Goal: Task Accomplishment & Management: Use online tool/utility

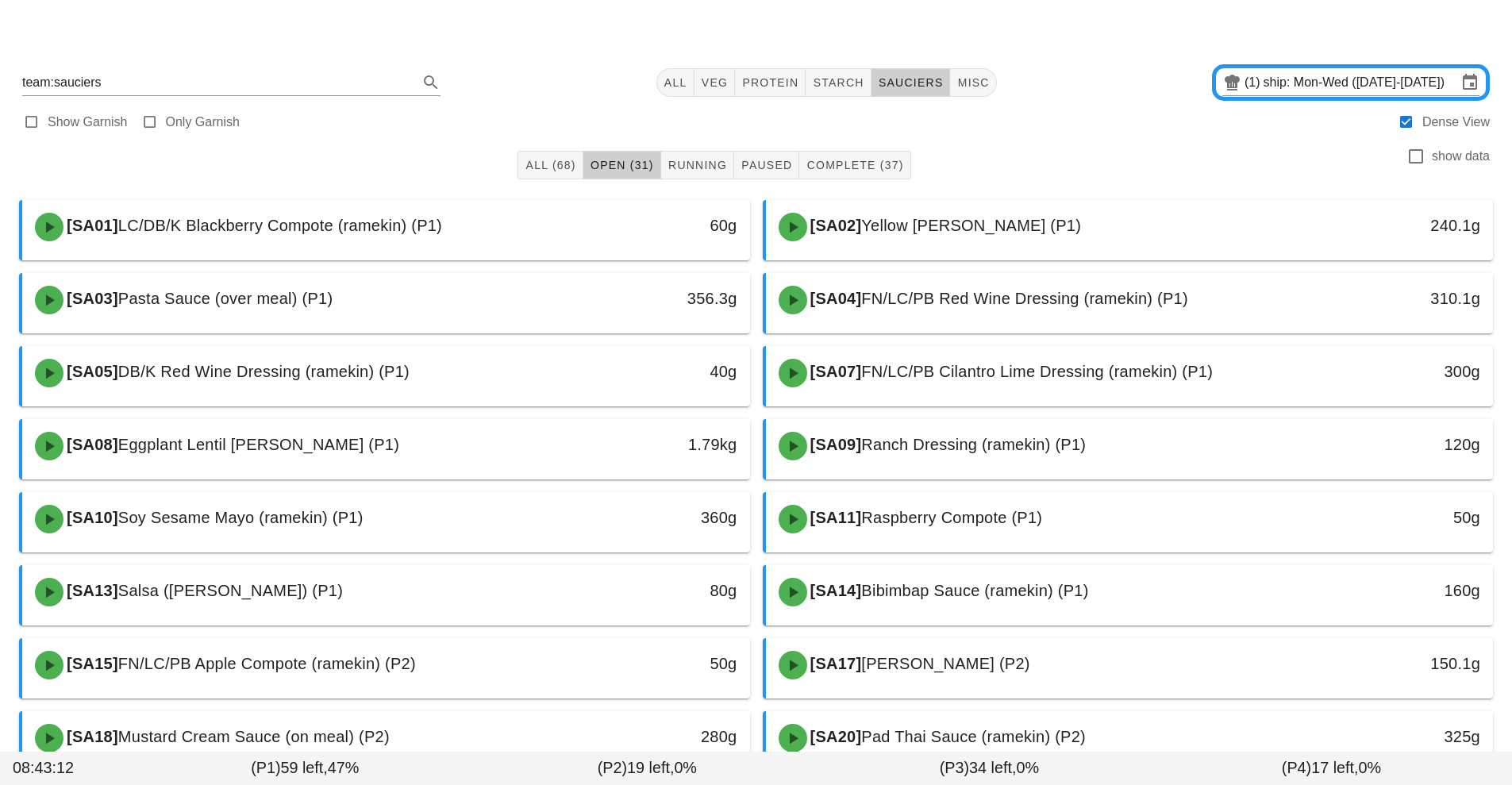
scroll to position [213, 0]
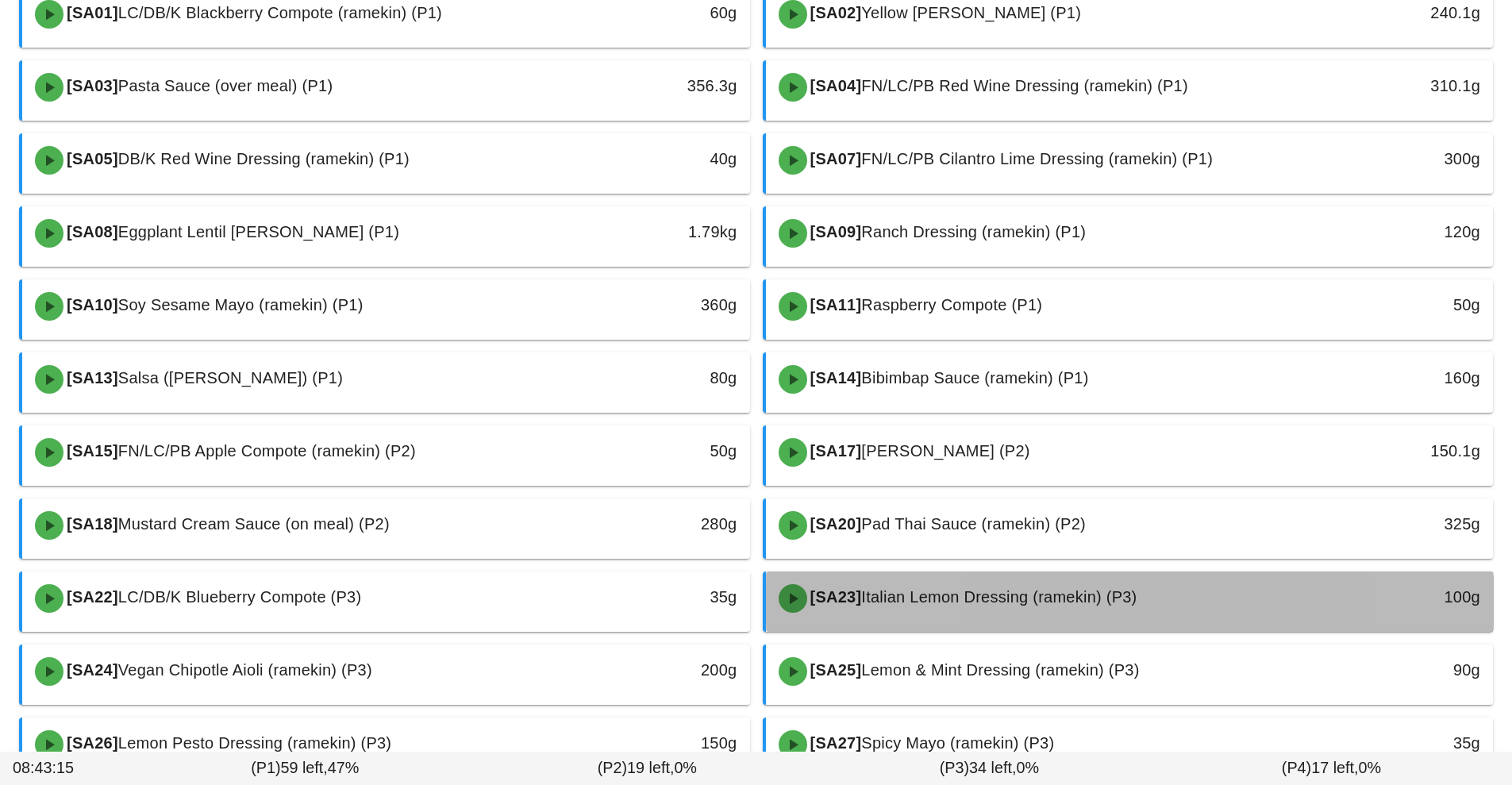
click at [921, 615] on div "[SA23] Italian Lemon Dressing (ramekin) (P3)" at bounding box center [1039, 598] width 541 height 47
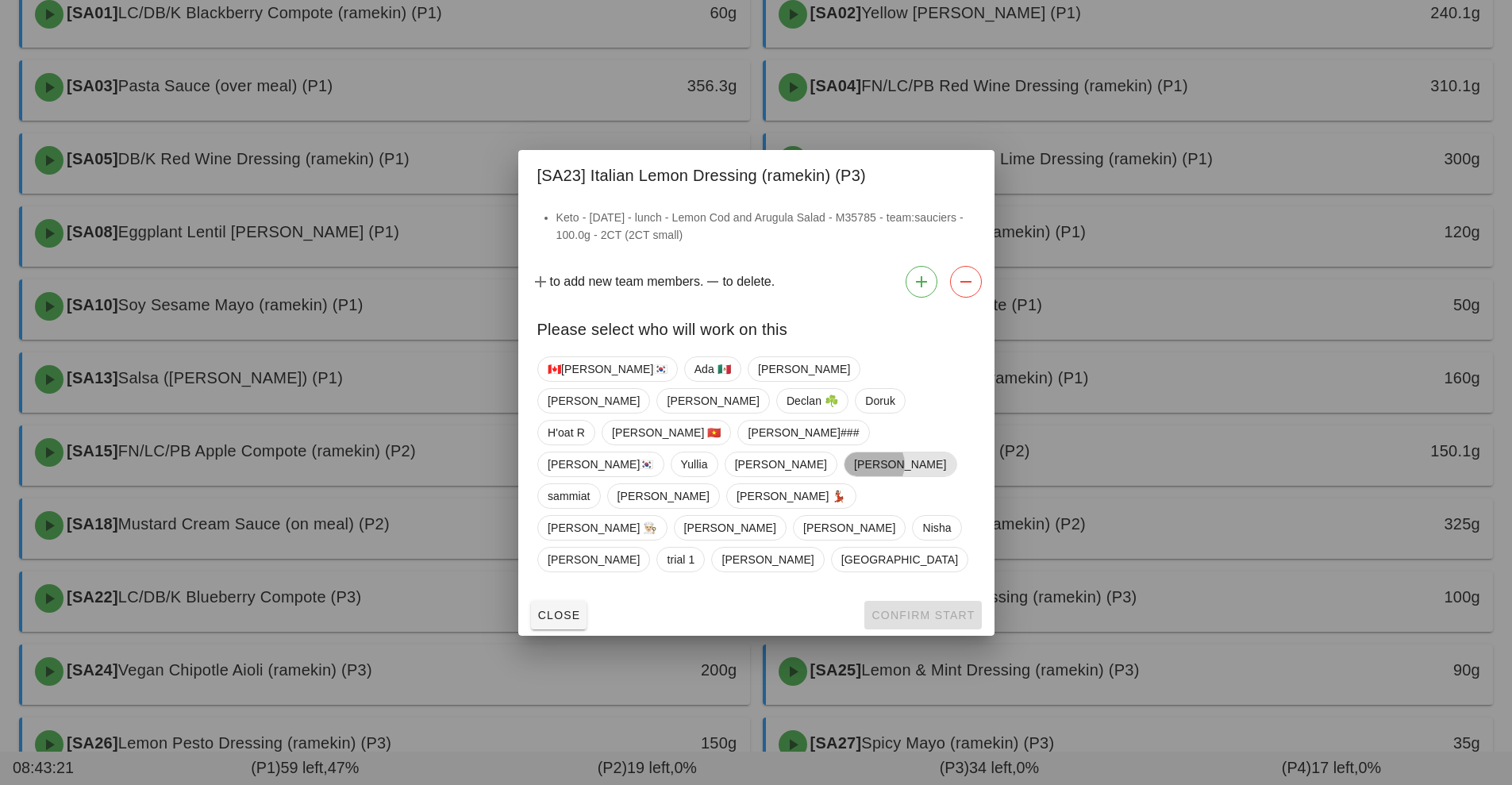
click at [854, 476] on span "[PERSON_NAME]" at bounding box center [900, 464] width 92 height 24
click at [936, 609] on span "Confirm Start" at bounding box center [922, 615] width 104 height 13
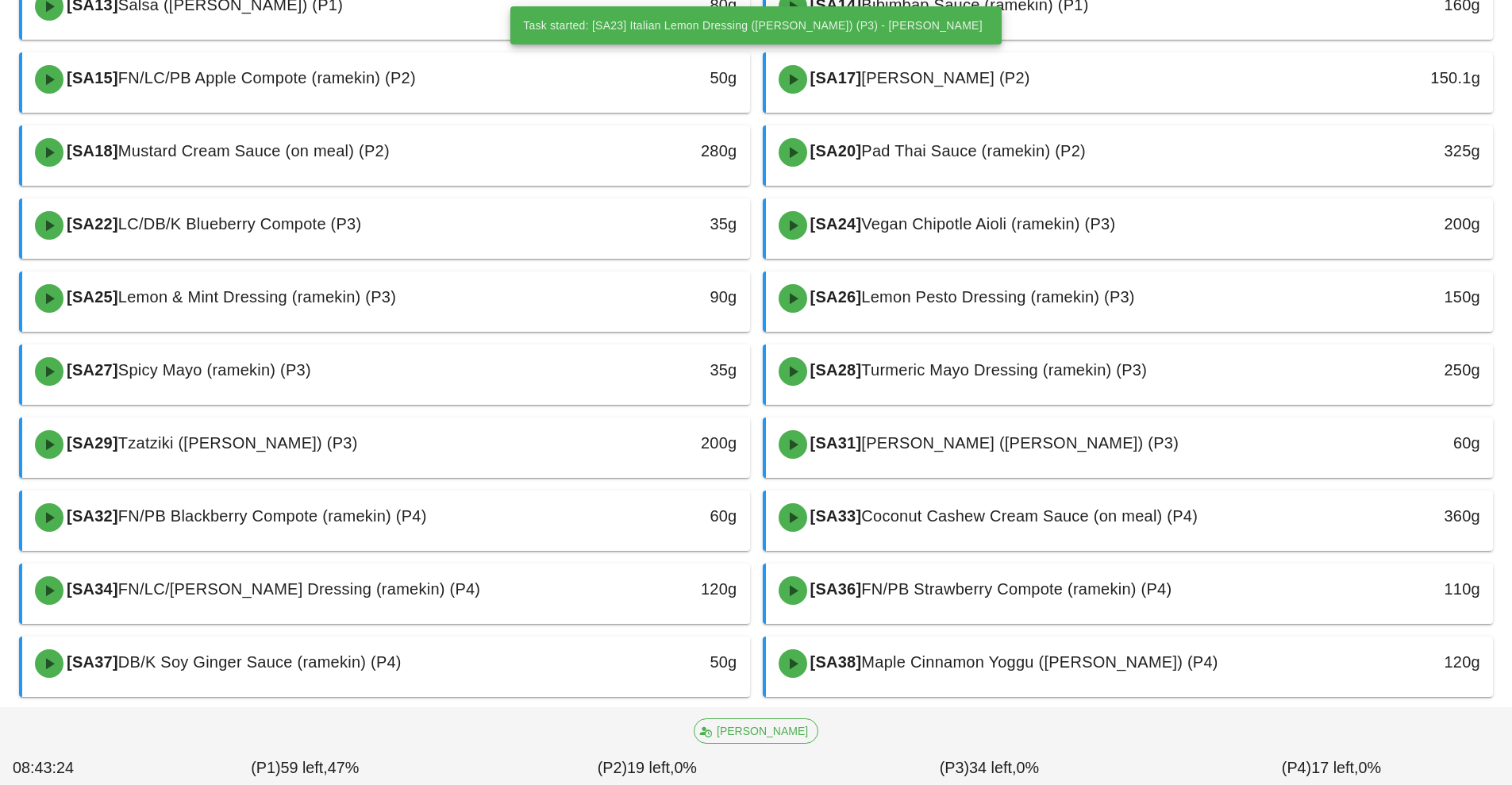
scroll to position [612, 0]
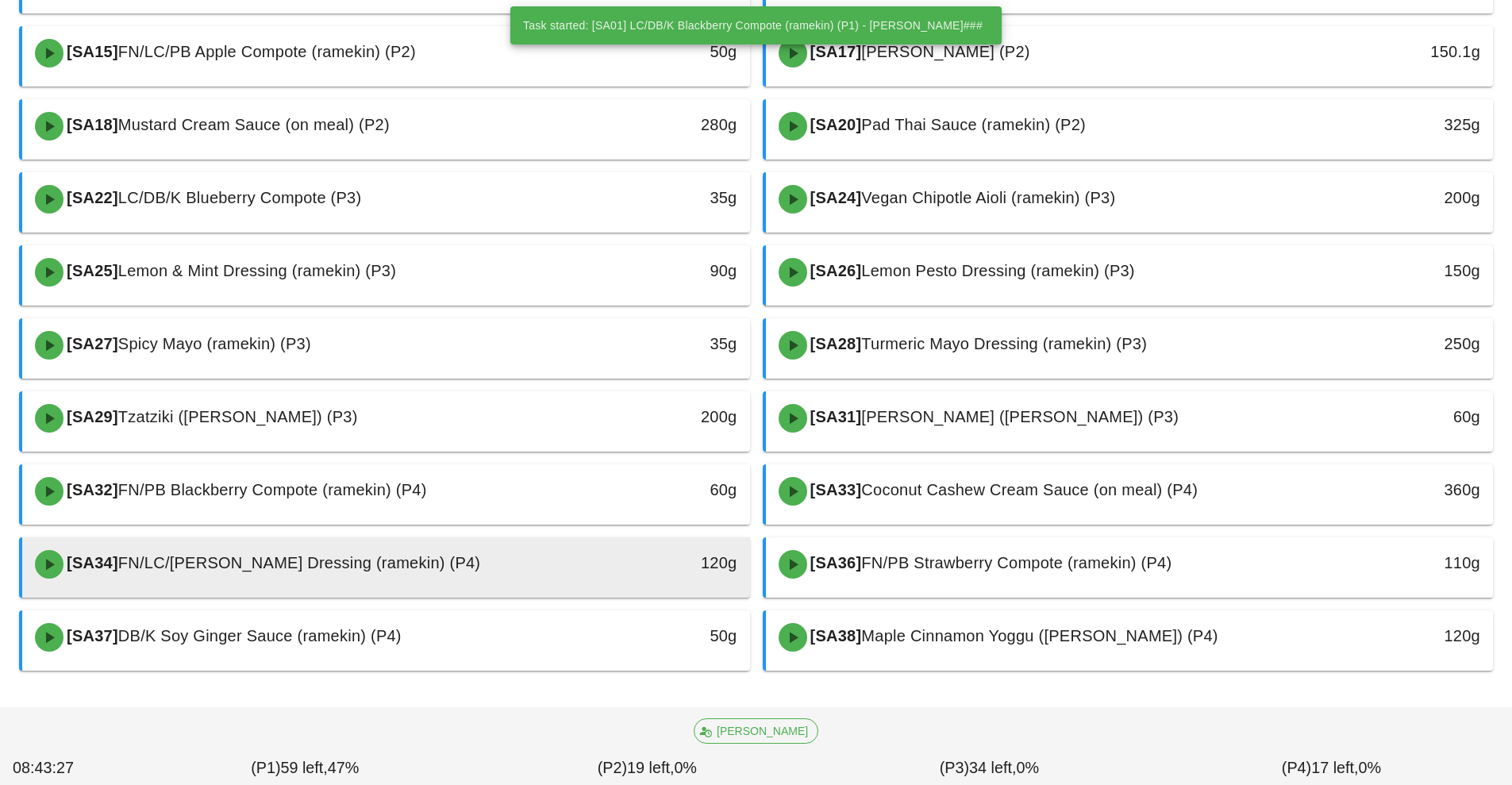
click at [504, 569] on div "[SA34] FN/LC/[PERSON_NAME] Dressing (ramekin) (P4)" at bounding box center [296, 564] width 541 height 47
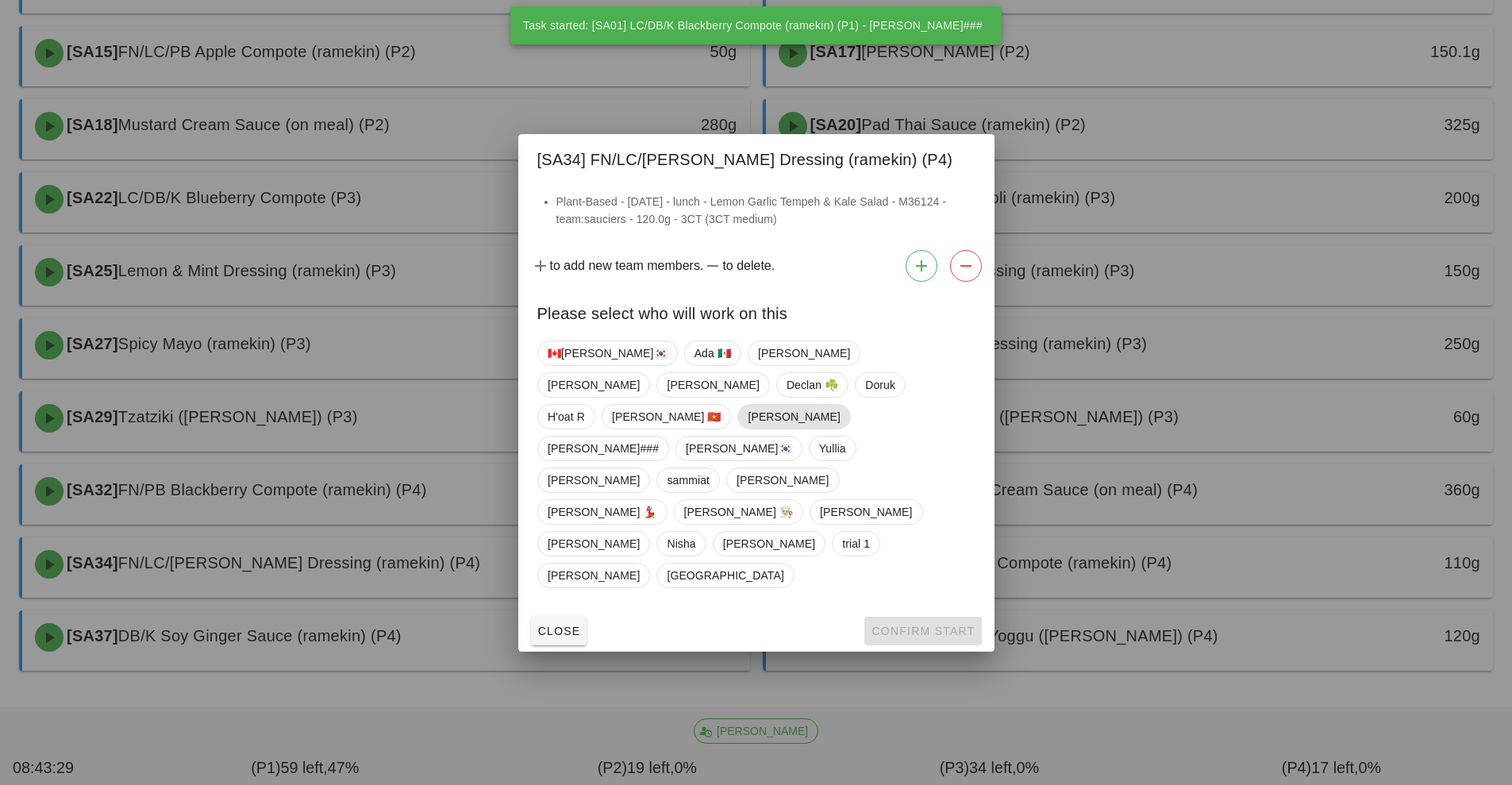
click at [766, 428] on span "[PERSON_NAME]" at bounding box center [793, 417] width 92 height 24
click at [958, 616] on button "Confirm Start" at bounding box center [922, 631] width 116 height 29
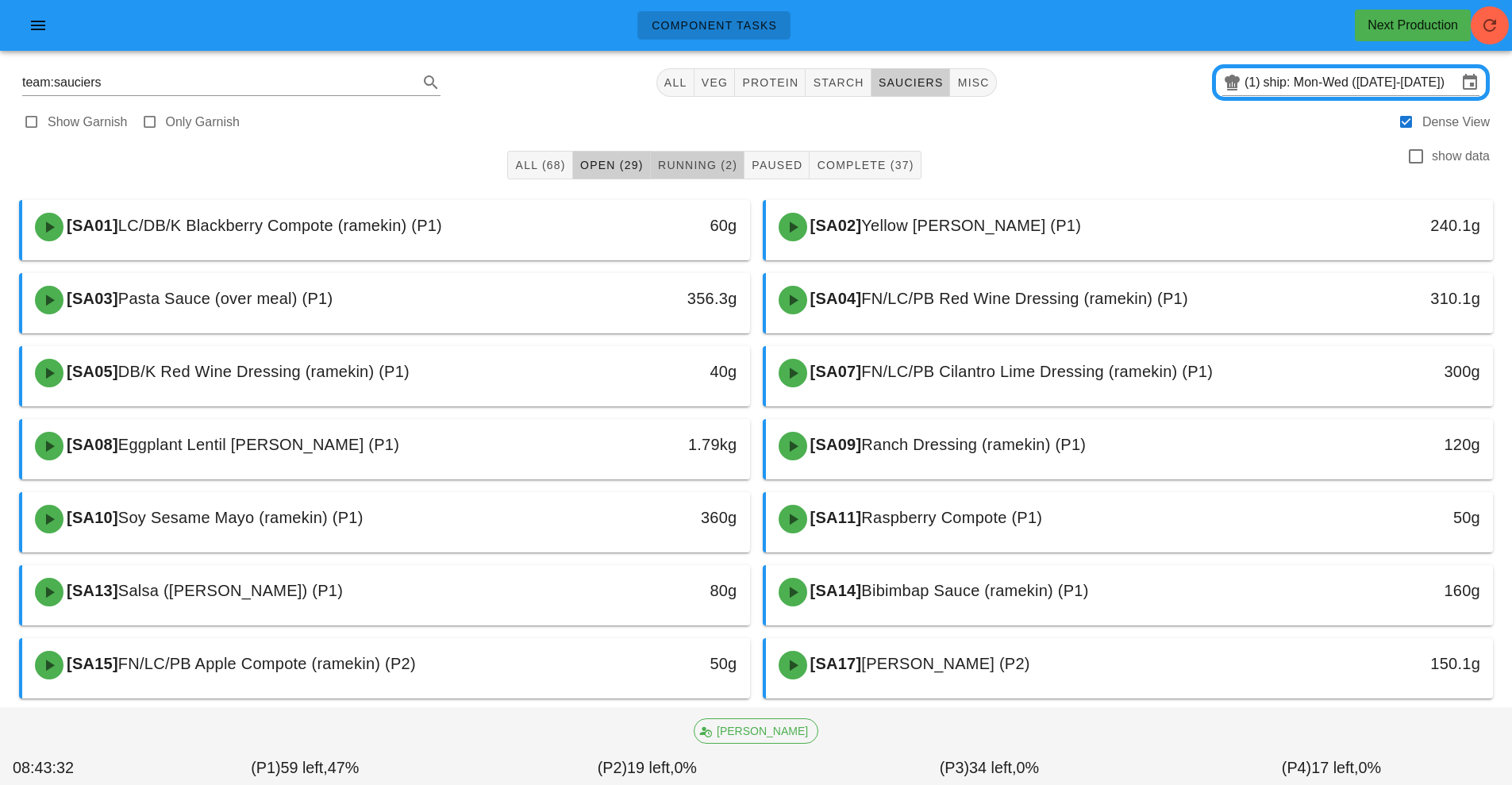
click at [679, 175] on button "Running (2)" at bounding box center [697, 166] width 94 height 29
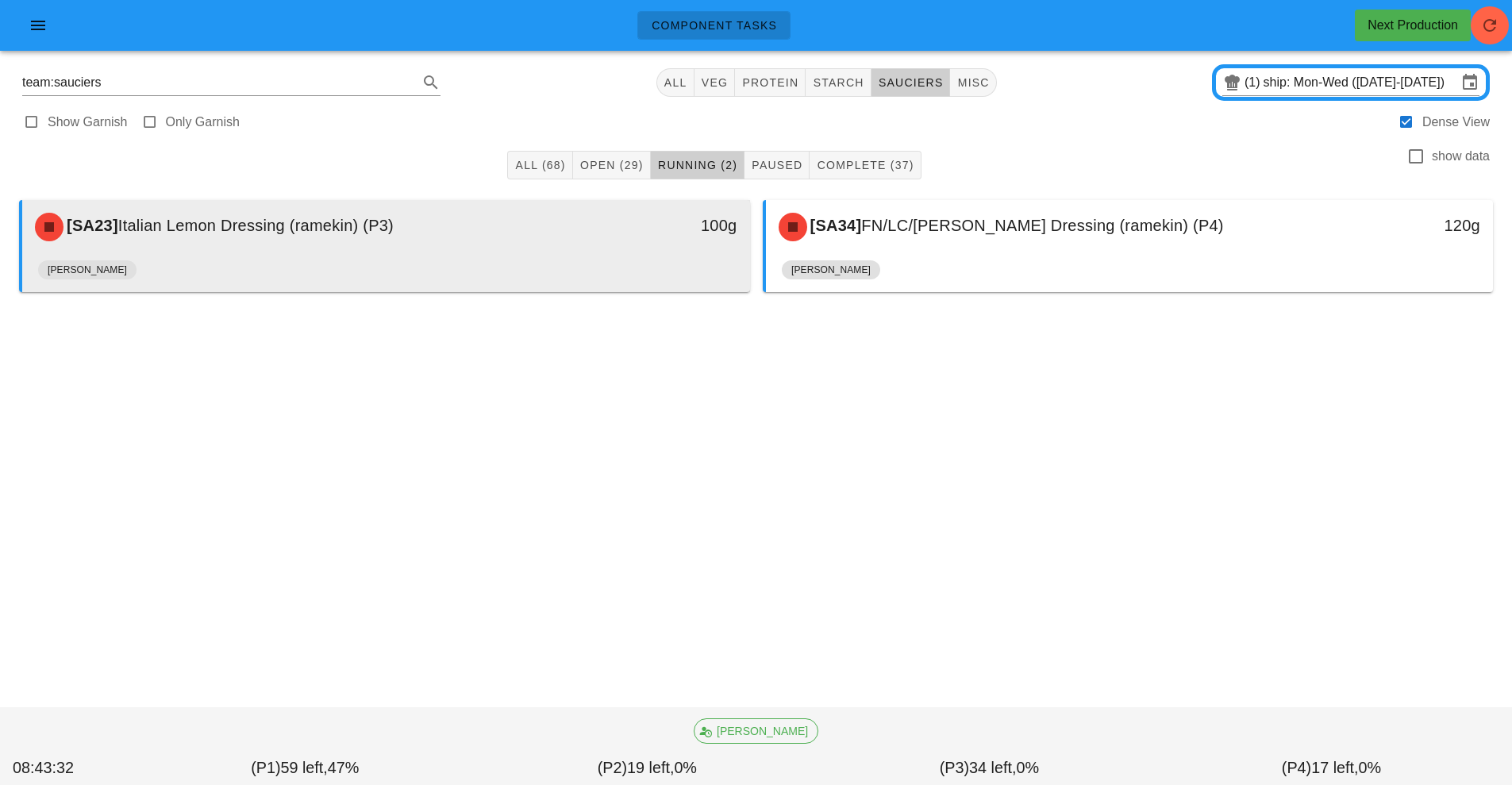
click at [572, 264] on div "[PERSON_NAME]" at bounding box center [386, 272] width 696 height 38
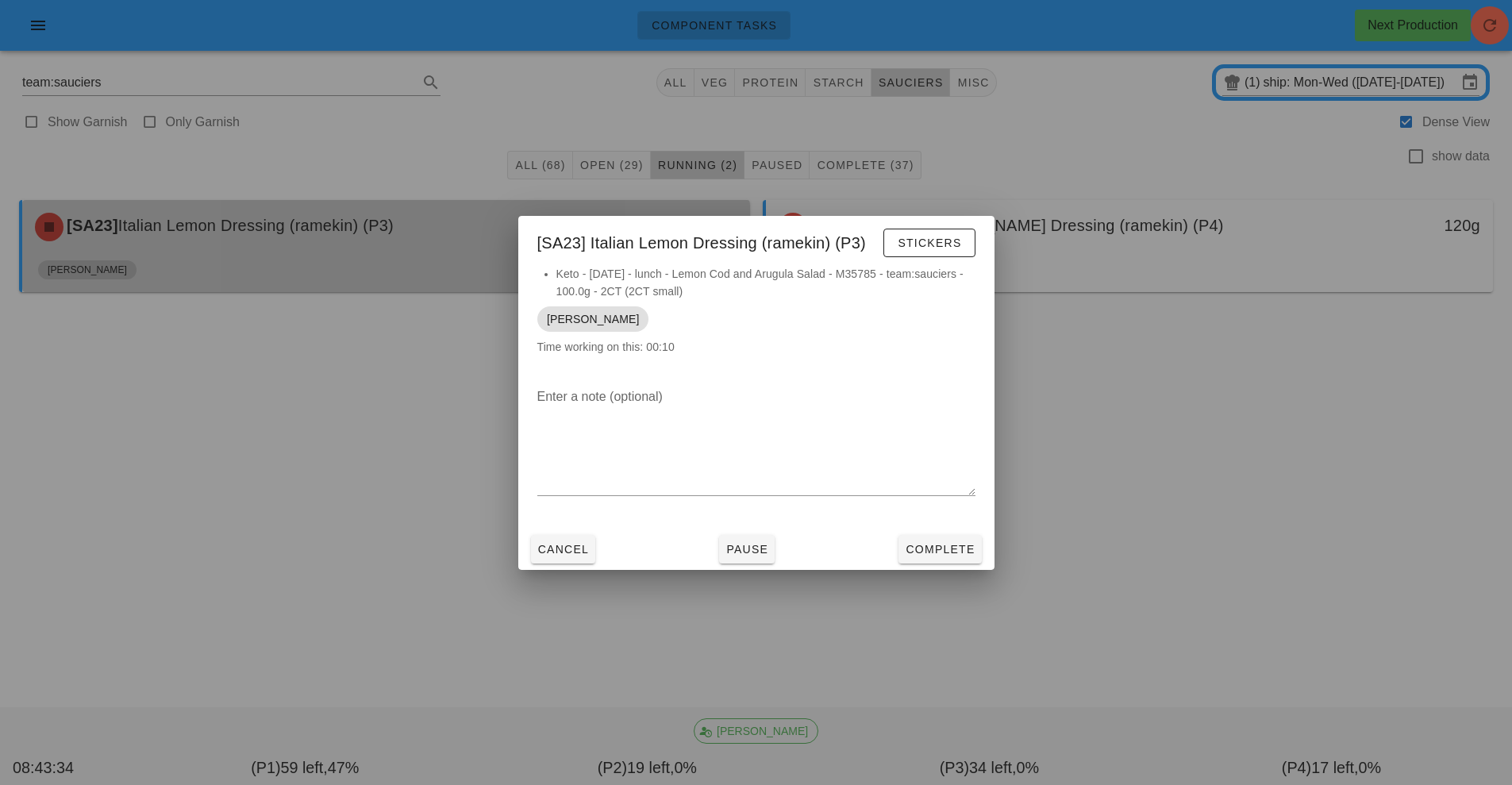
click at [1055, 279] on div at bounding box center [756, 392] width 1512 height 785
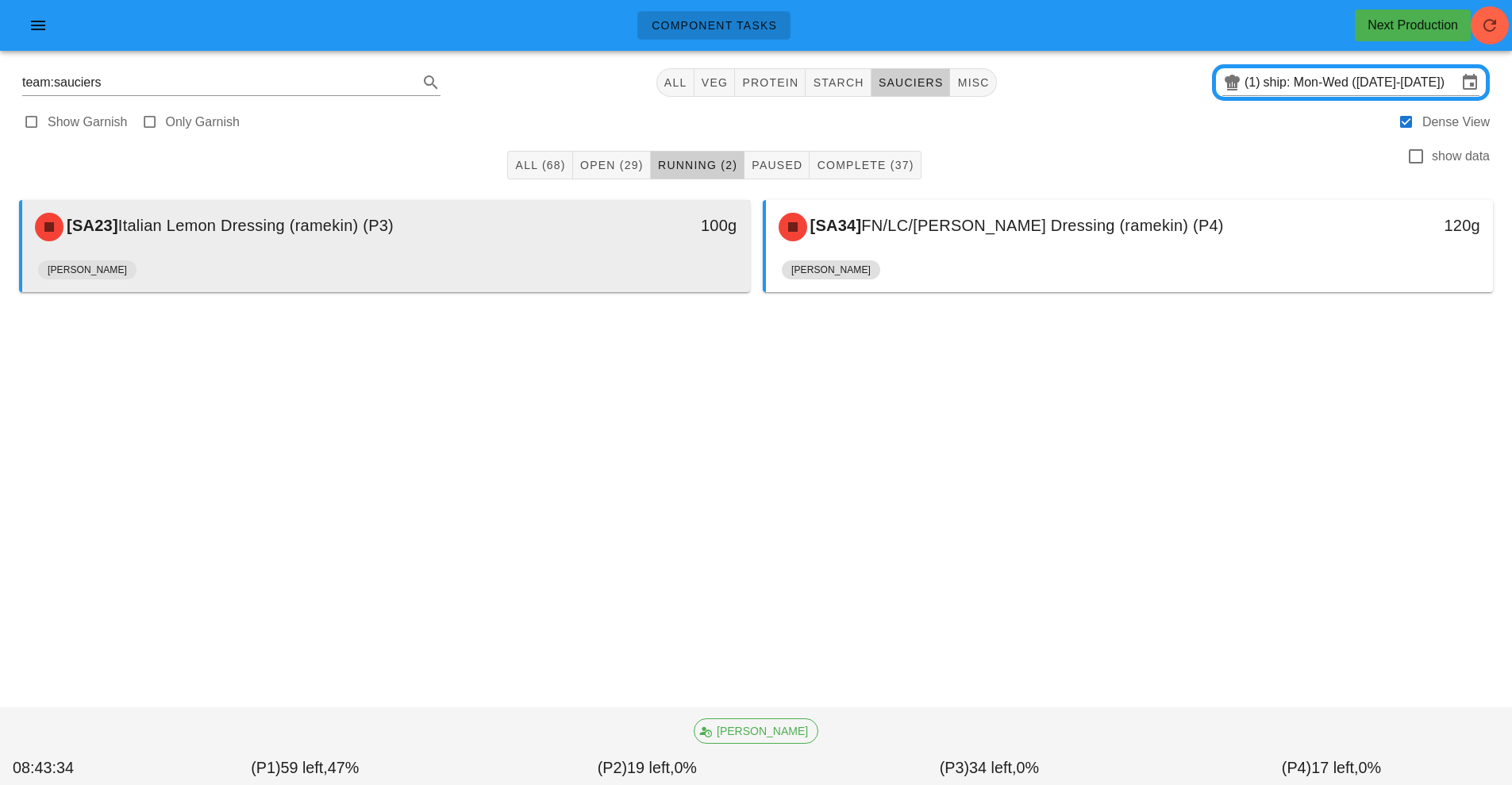
click at [612, 268] on div "[PERSON_NAME]" at bounding box center [386, 272] width 696 height 38
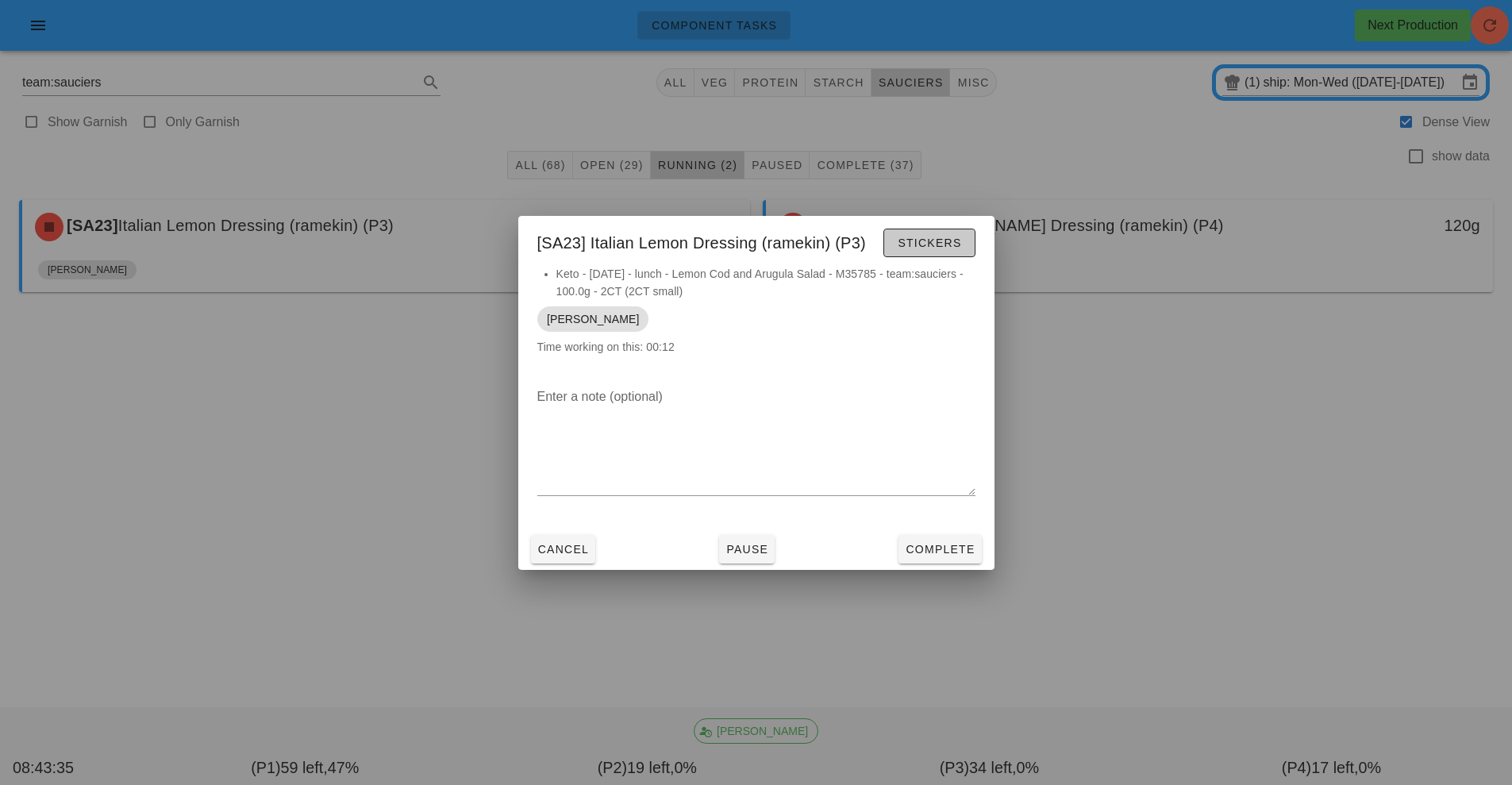
click at [961, 243] on span "Stickers" at bounding box center [929, 243] width 64 height 13
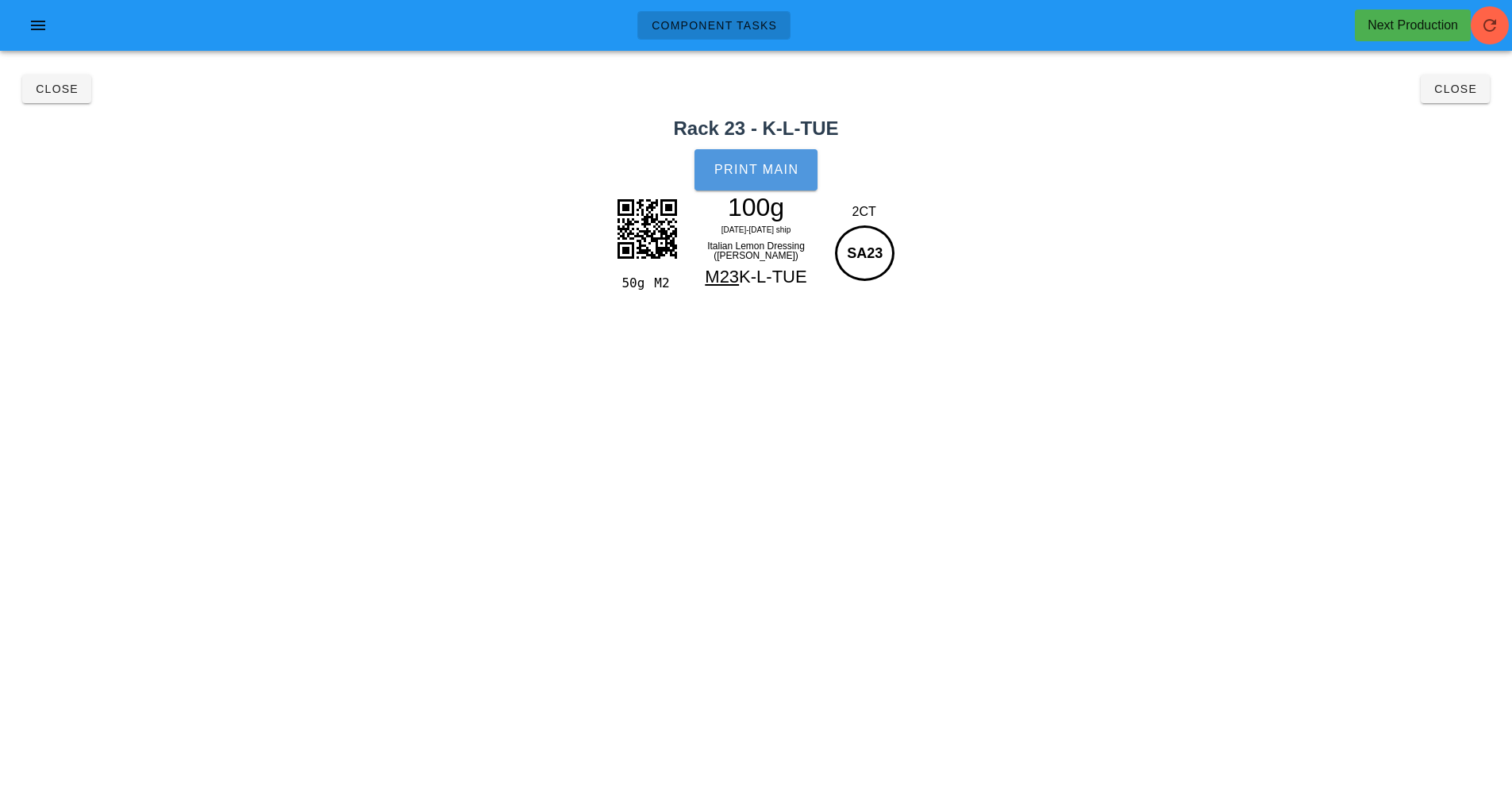
click at [744, 157] on button "Print Main" at bounding box center [755, 170] width 122 height 41
click at [1448, 84] on span "Close" at bounding box center [1455, 89] width 43 height 13
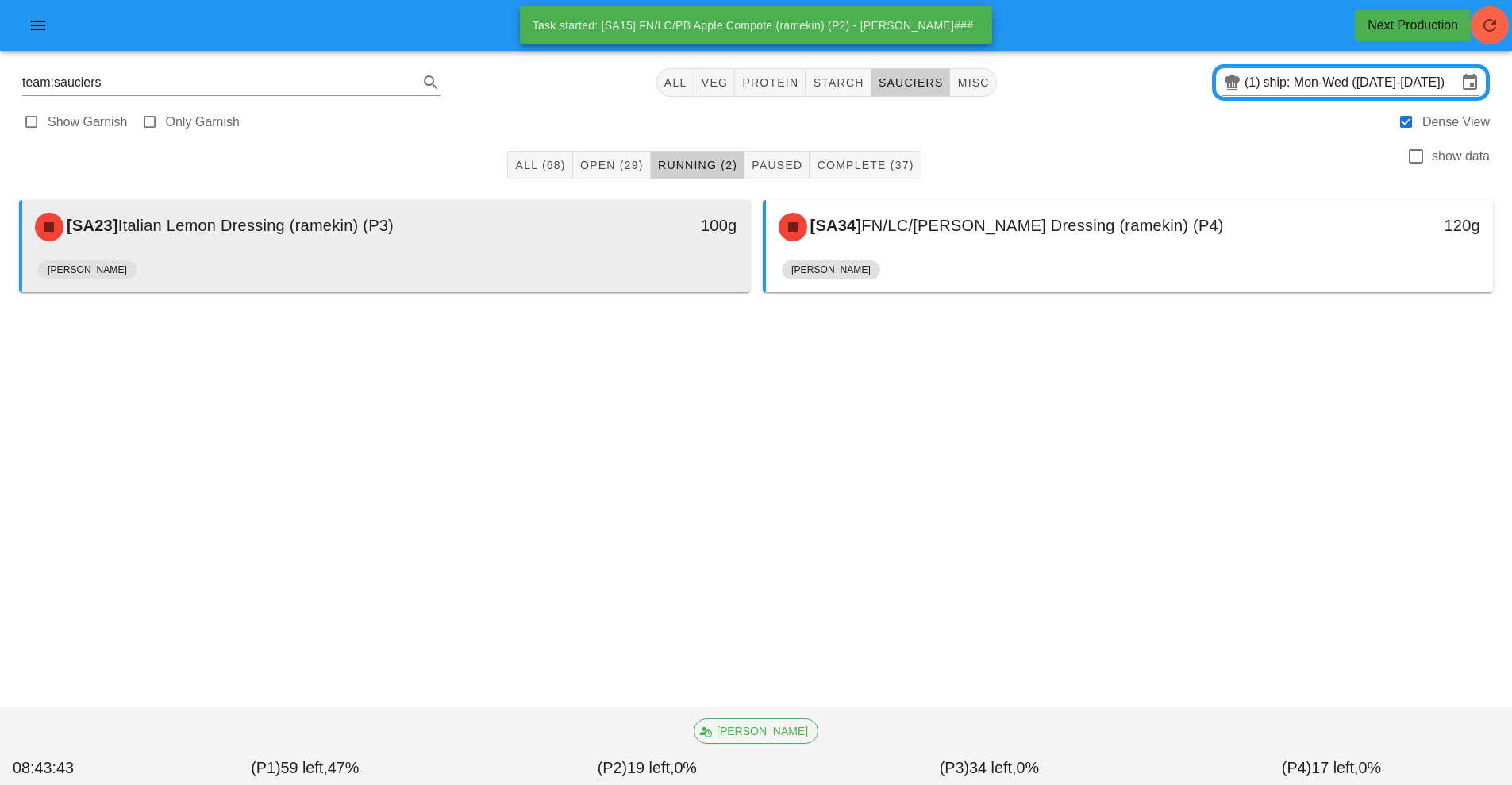
click at [665, 262] on div "[PERSON_NAME]" at bounding box center [386, 272] width 696 height 38
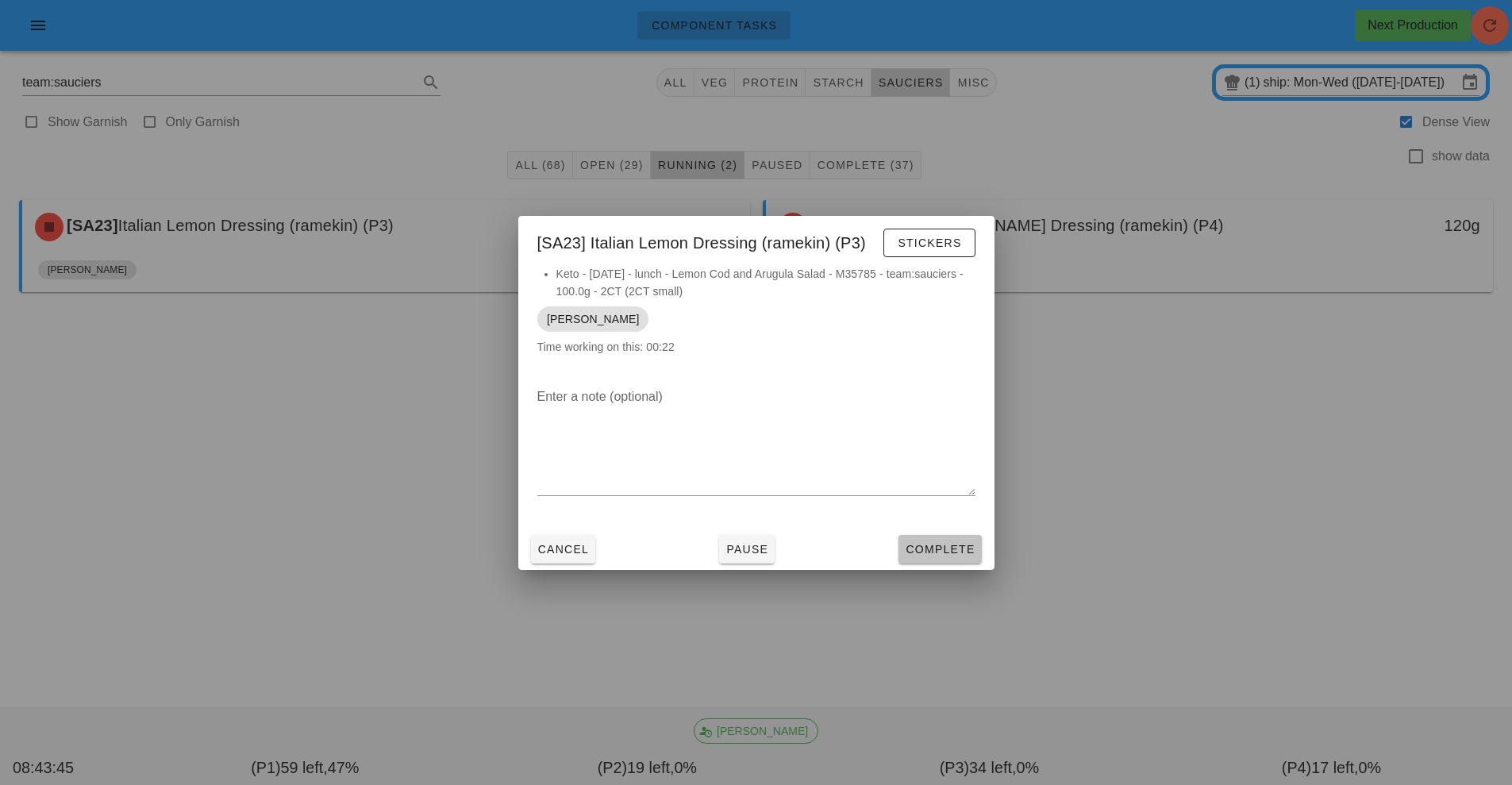
click at [946, 548] on span "Complete" at bounding box center [939, 550] width 70 height 13
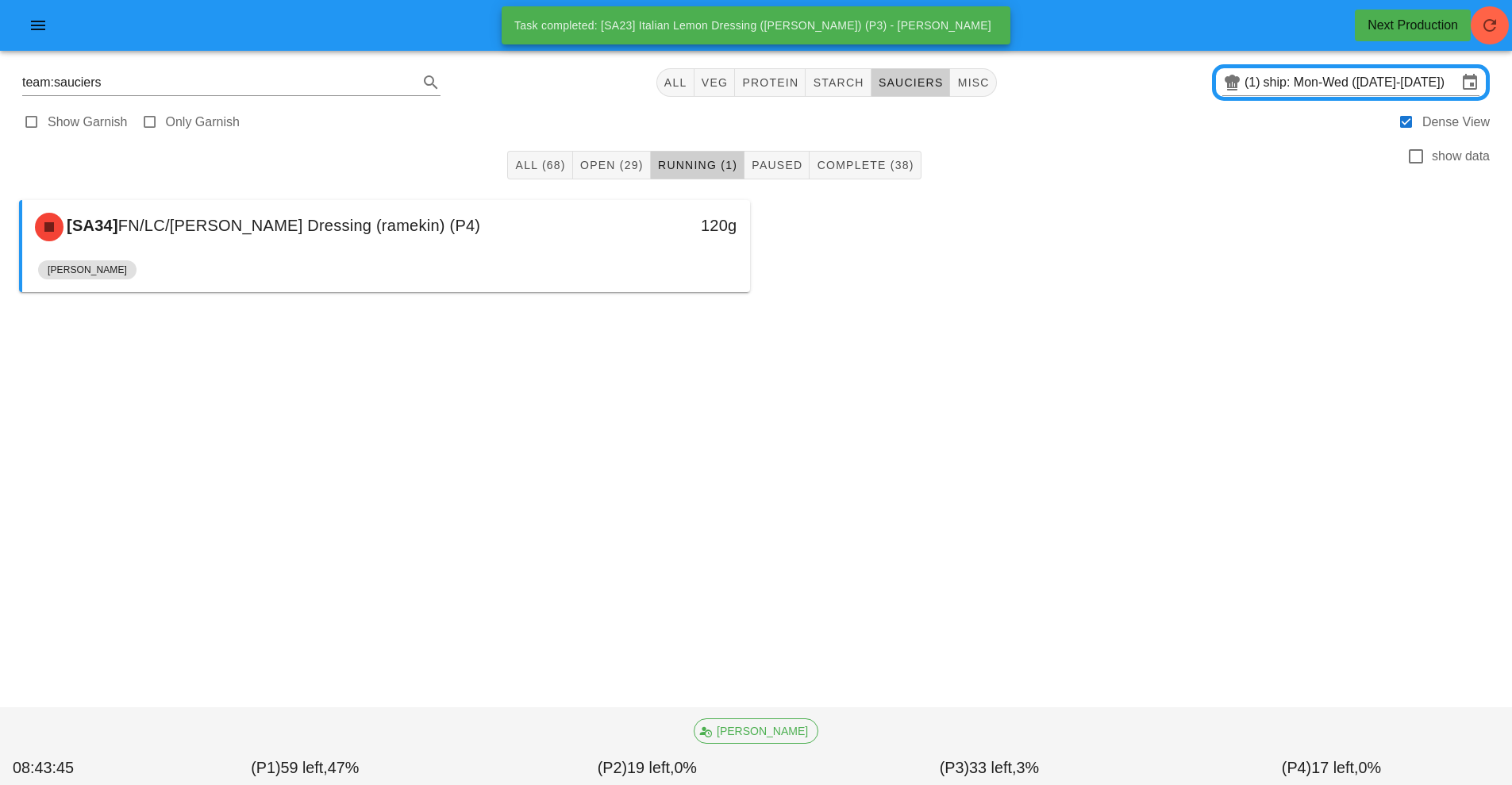
click at [1020, 257] on div "[SA34] FN/LC/[PERSON_NAME] Dressing (ramekin) (P4) 120g [PERSON_NAME]" at bounding box center [756, 246] width 1486 height 104
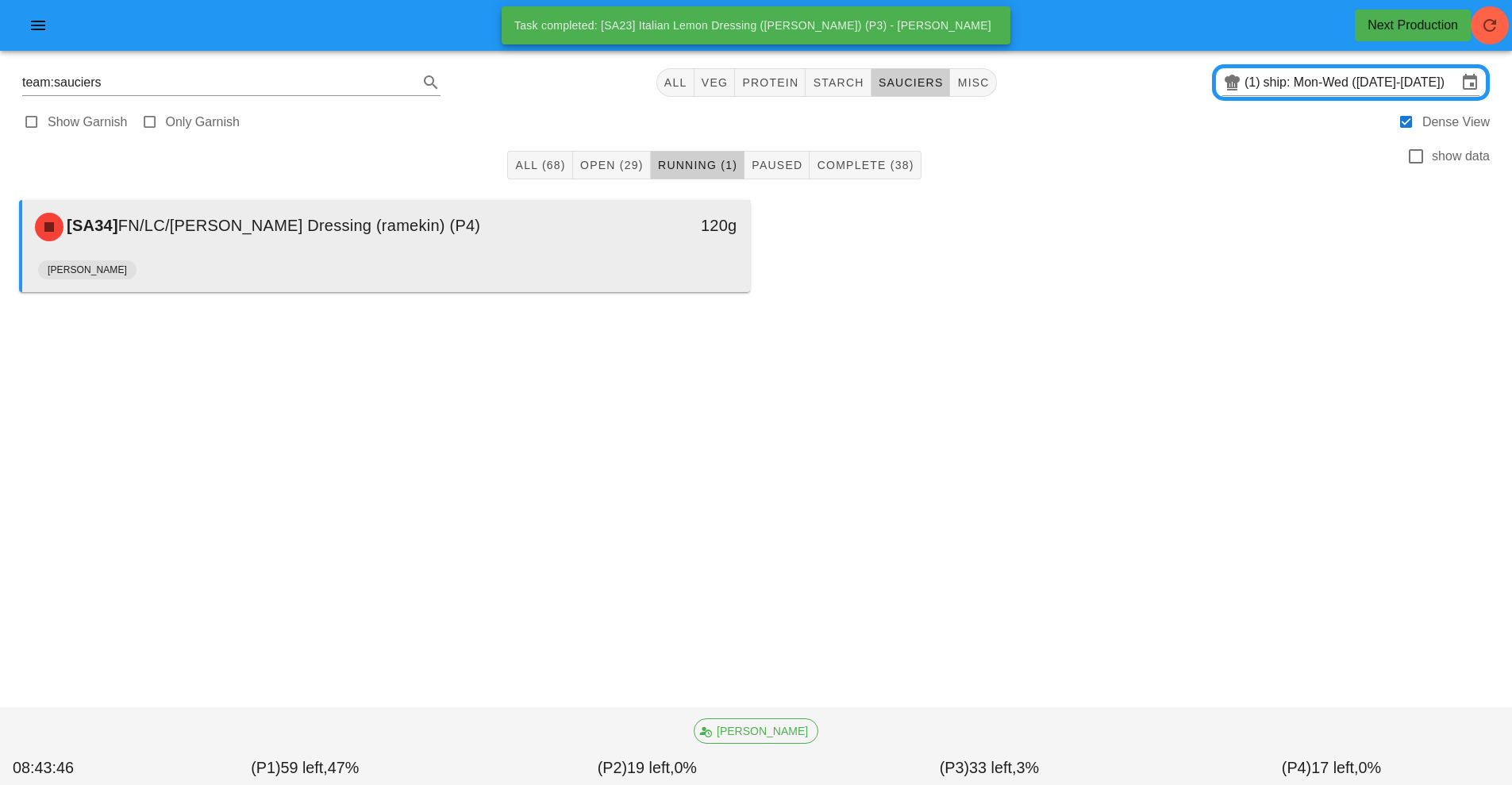
click at [619, 287] on div "[PERSON_NAME]" at bounding box center [386, 272] width 696 height 38
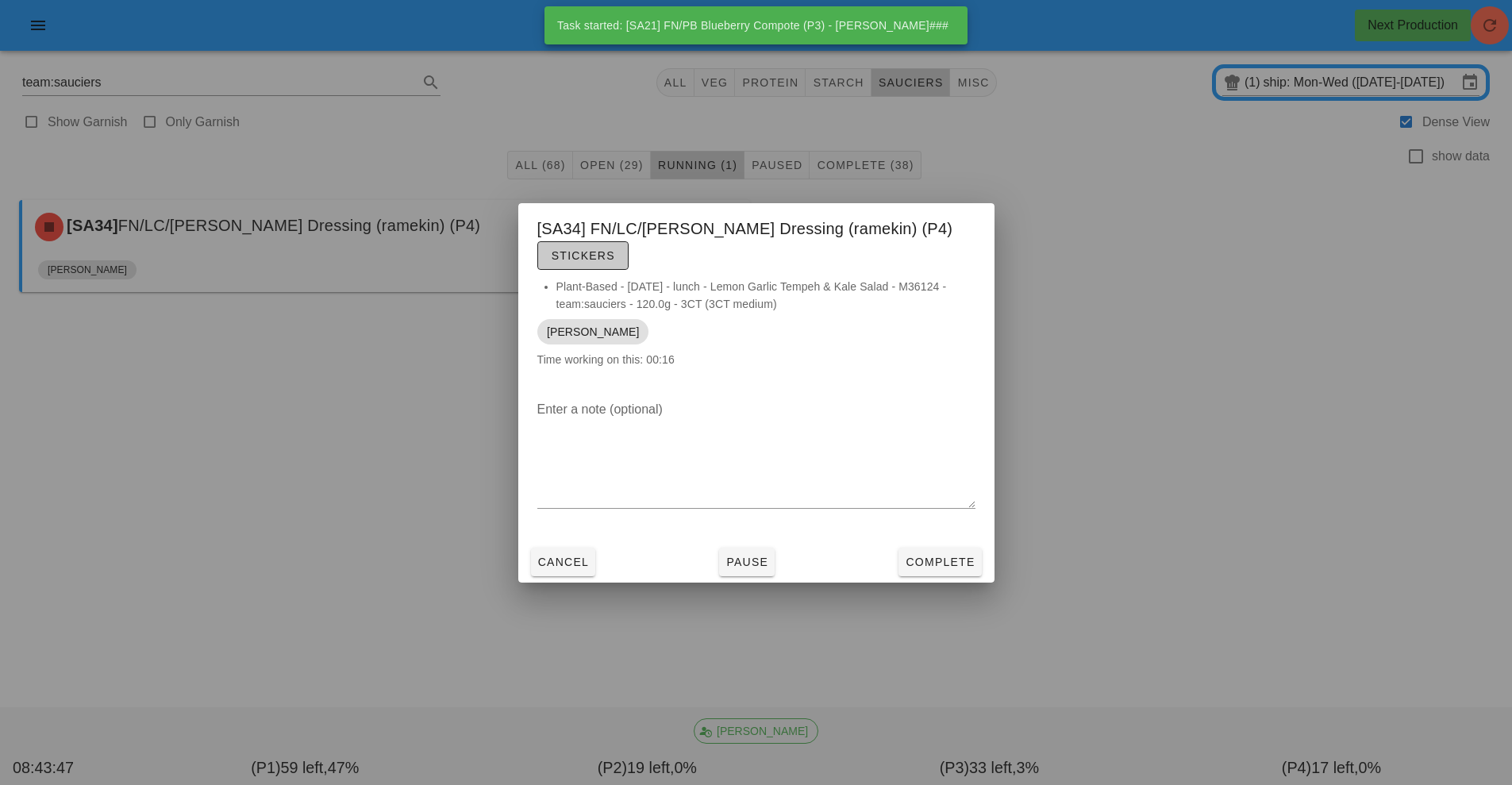
click at [595, 267] on button "Stickers" at bounding box center [583, 256] width 92 height 29
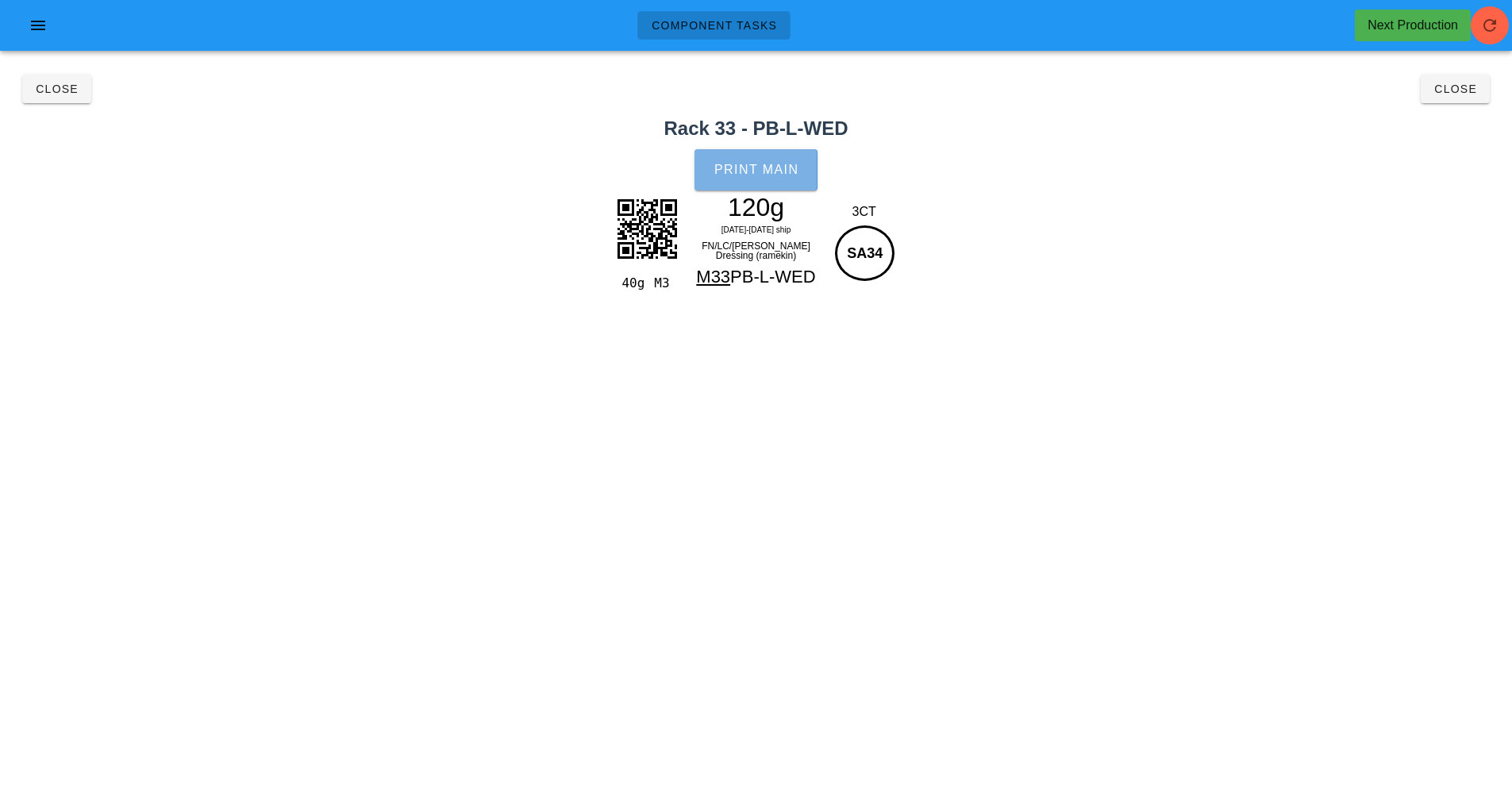
click at [748, 180] on button "Print Main" at bounding box center [755, 170] width 122 height 41
click at [1450, 93] on span "Close" at bounding box center [1455, 89] width 43 height 13
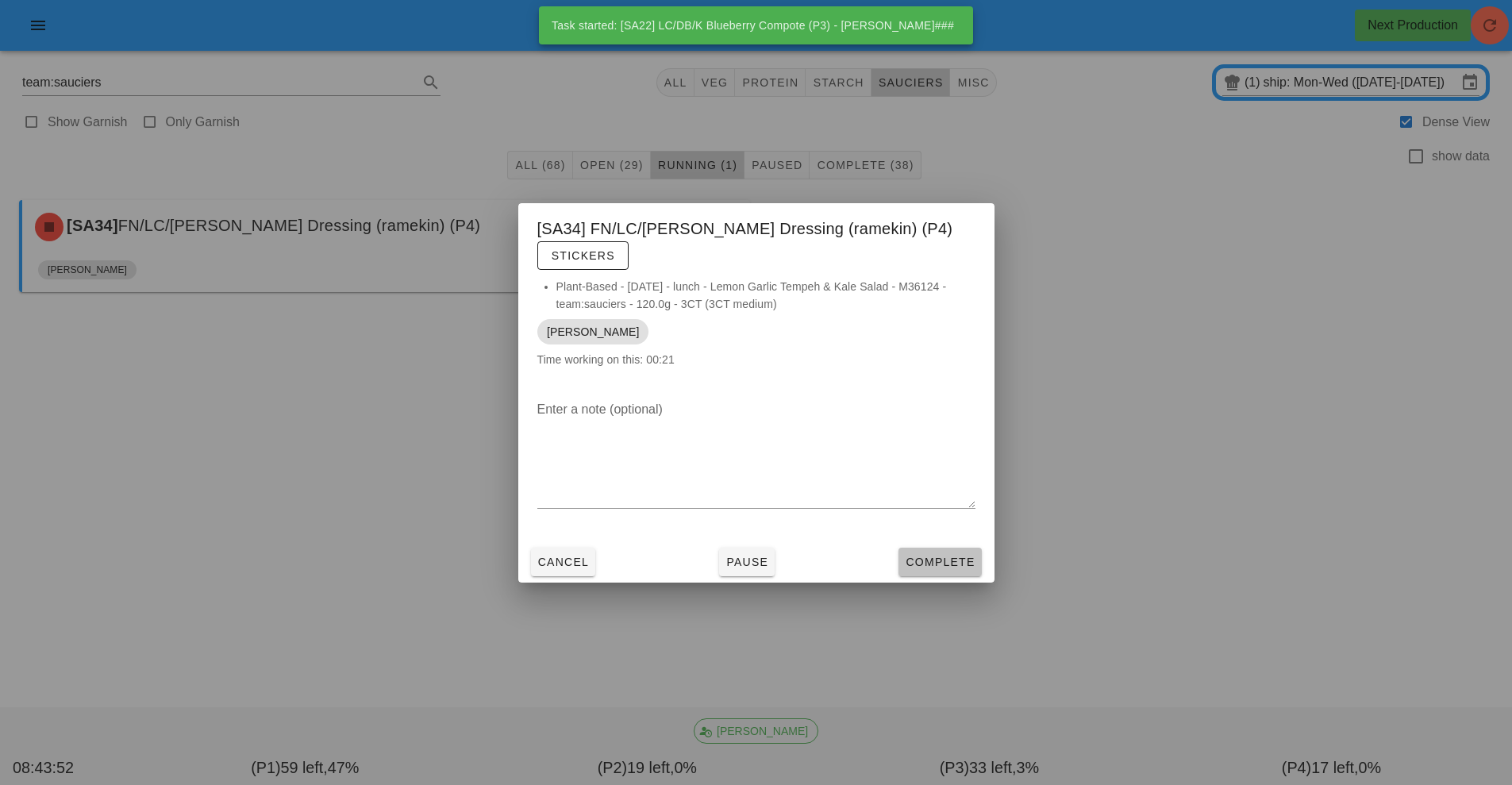
click at [912, 572] on button "Complete" at bounding box center [939, 562] width 83 height 29
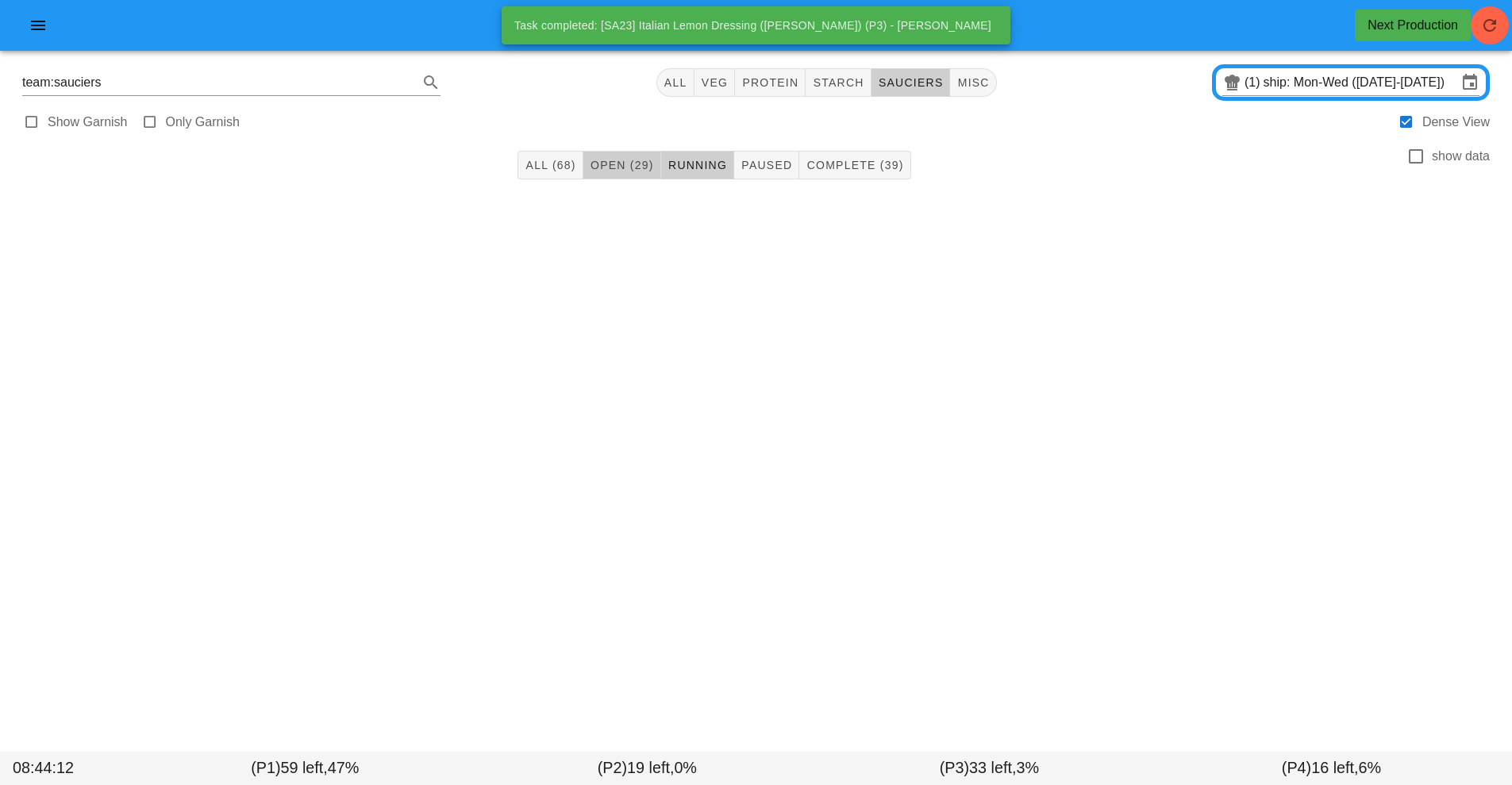
click at [615, 176] on button "Open (29)" at bounding box center [622, 166] width 78 height 29
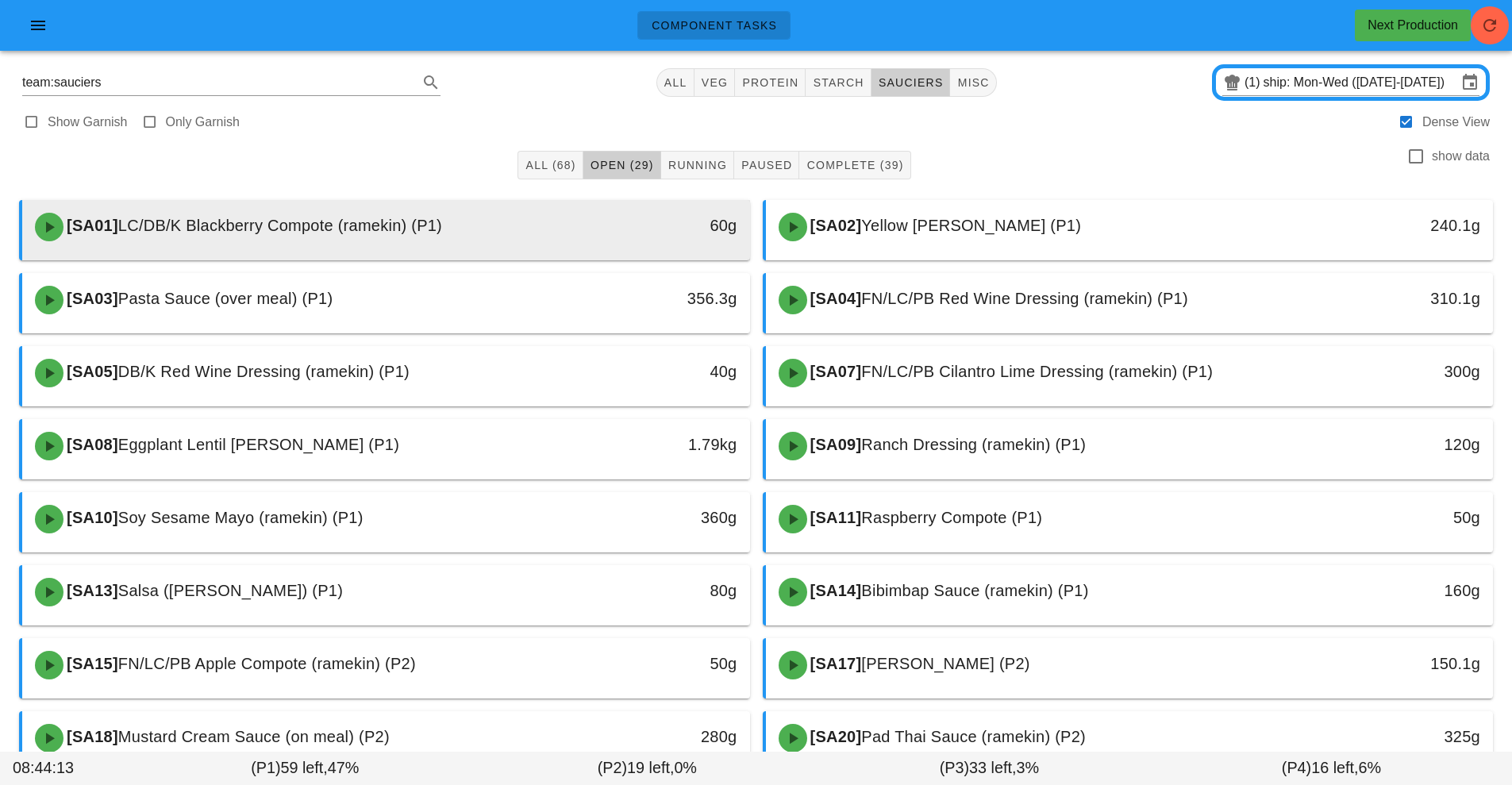
click at [484, 227] on div "[SA01] LC/DB/K Blackberry Compote (ramekin) (P1)" at bounding box center [296, 227] width 541 height 47
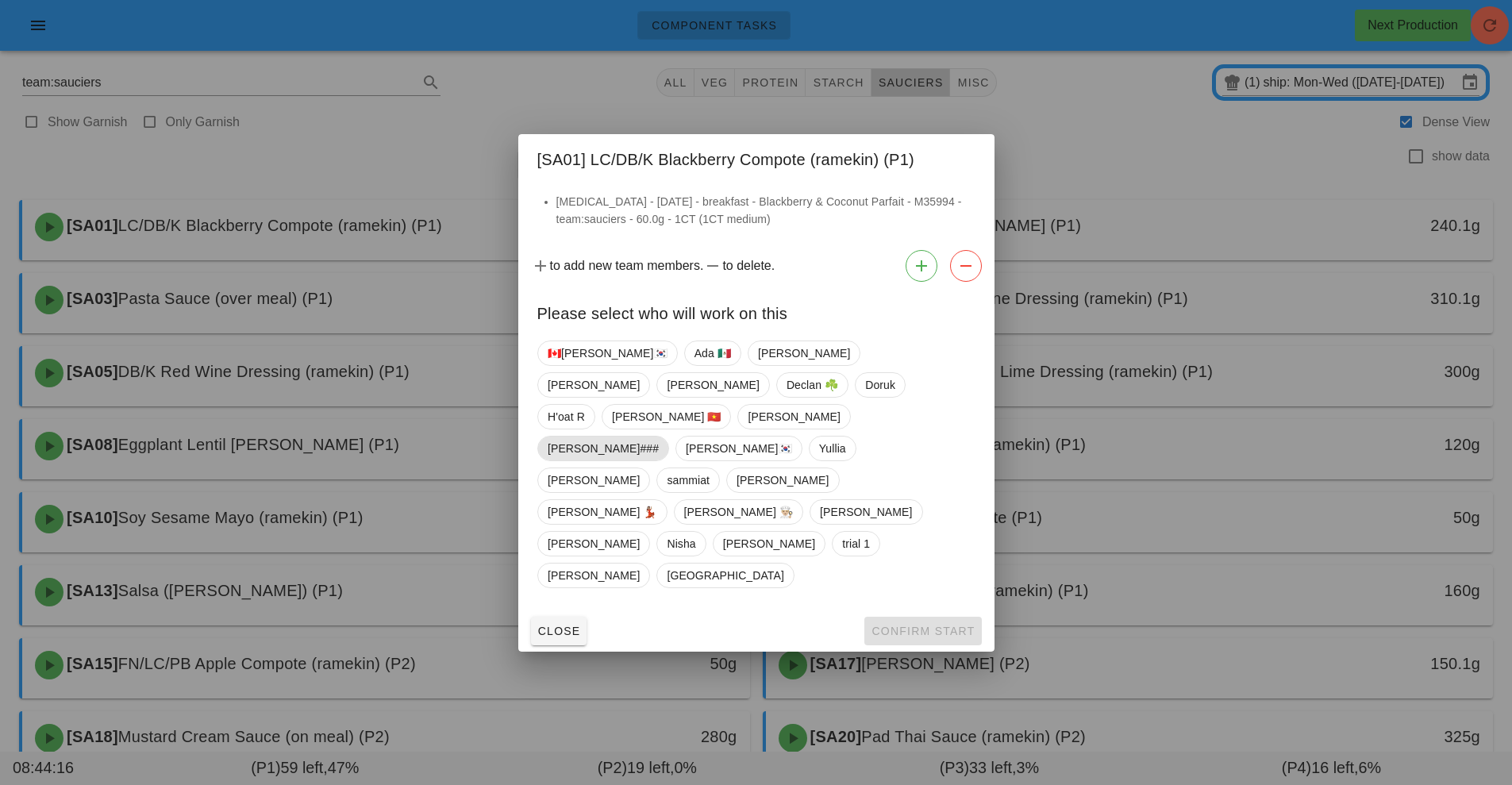
click at [659, 451] on span "[PERSON_NAME]###" at bounding box center [603, 448] width 111 height 24
click at [931, 624] on span "Confirm Start" at bounding box center [922, 631] width 104 height 13
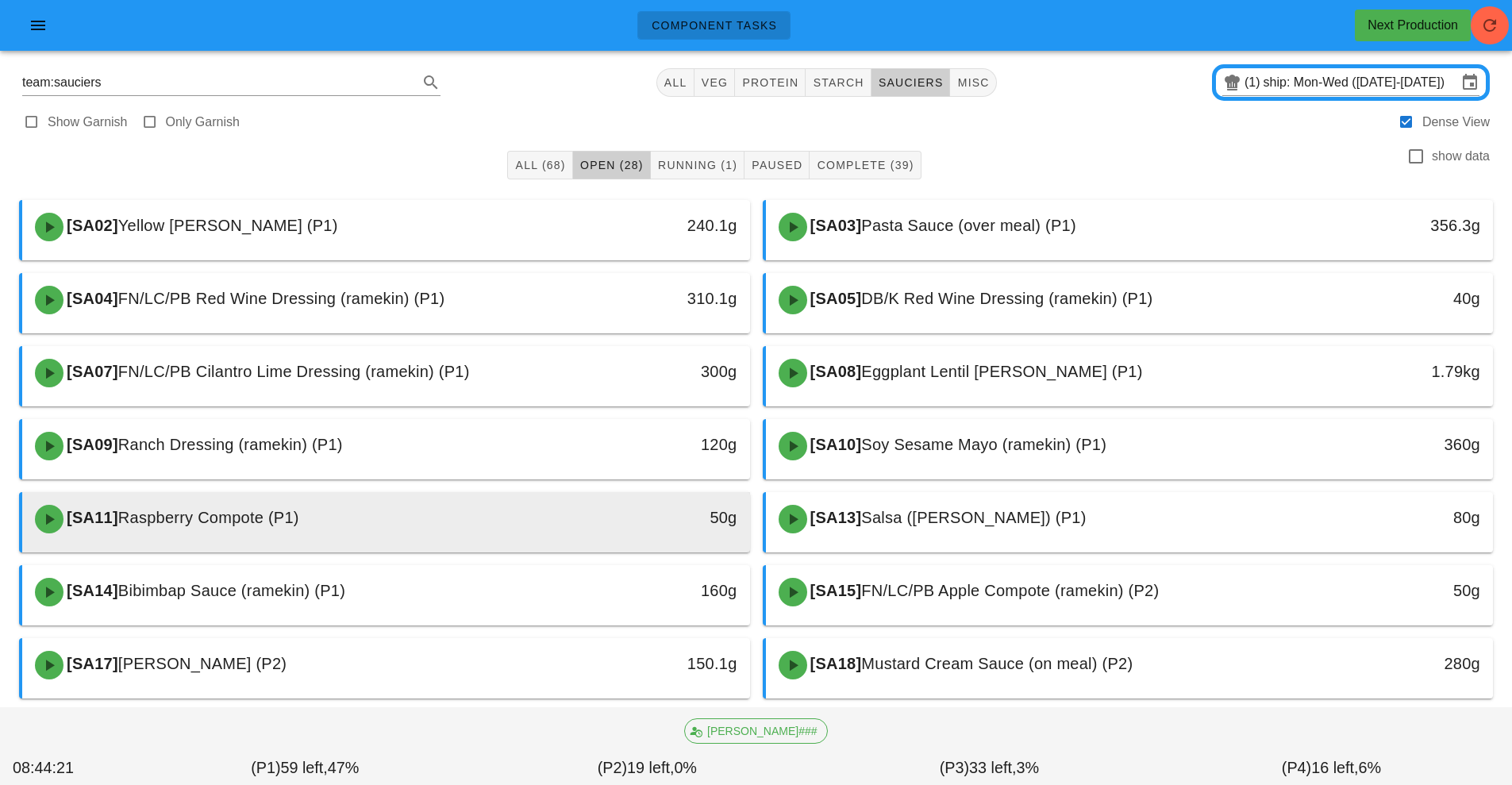
click at [584, 529] on div "50g" at bounding box center [656, 517] width 161 height 26
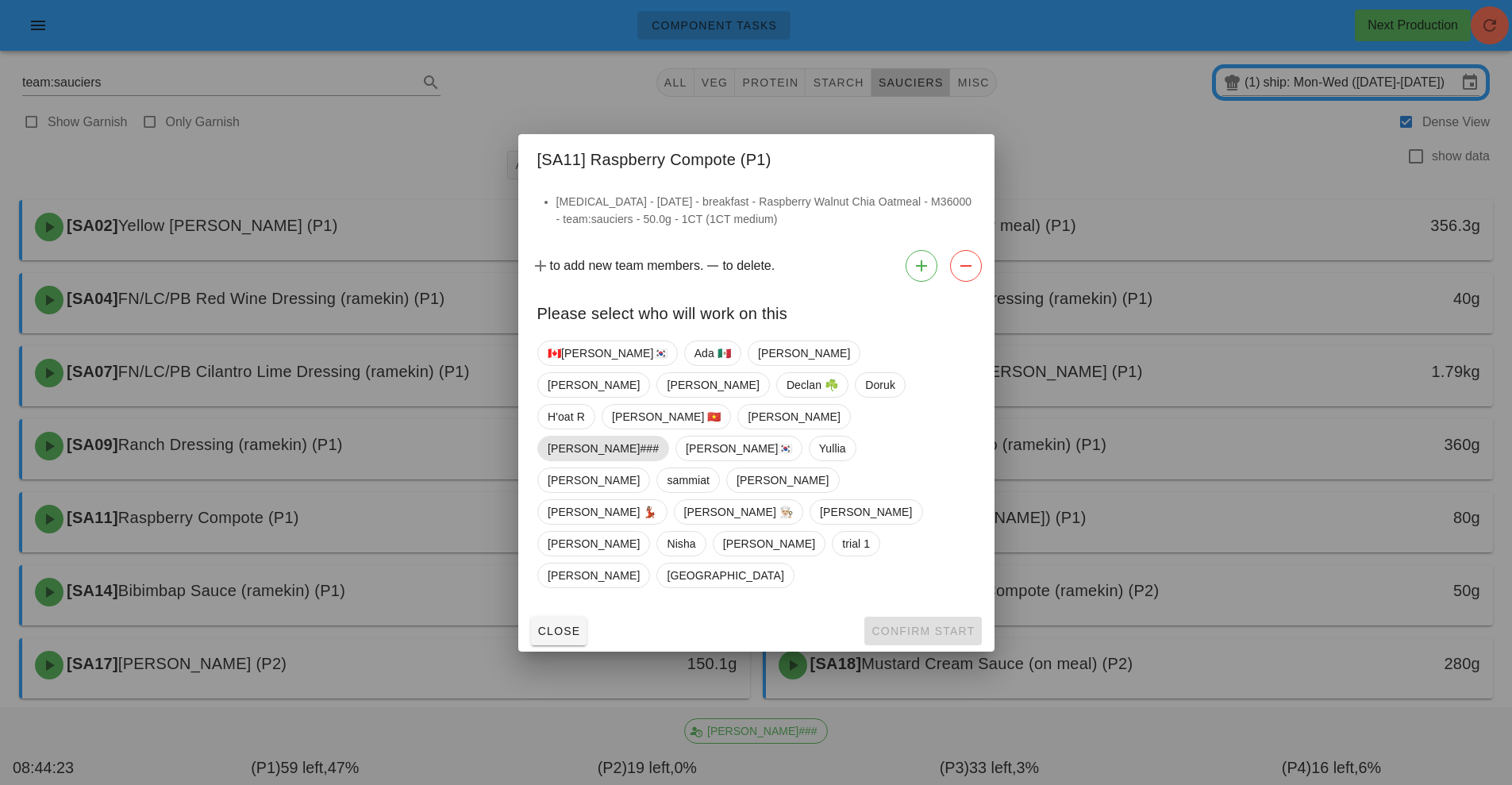
click at [659, 450] on span "[PERSON_NAME]###" at bounding box center [603, 448] width 111 height 24
click at [905, 624] on span "Confirm Start" at bounding box center [922, 631] width 104 height 13
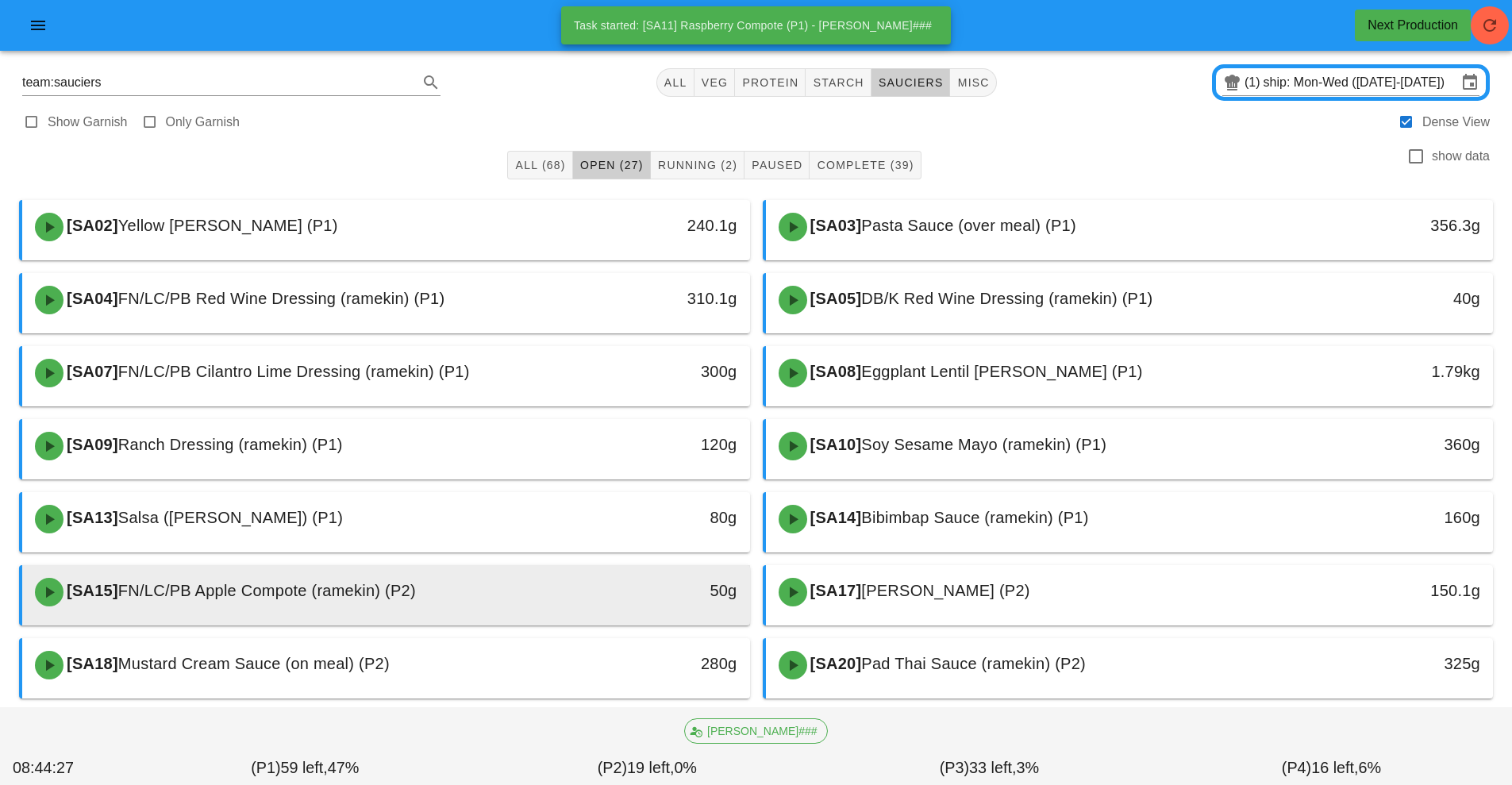
click at [615, 588] on div "50g" at bounding box center [656, 591] width 161 height 26
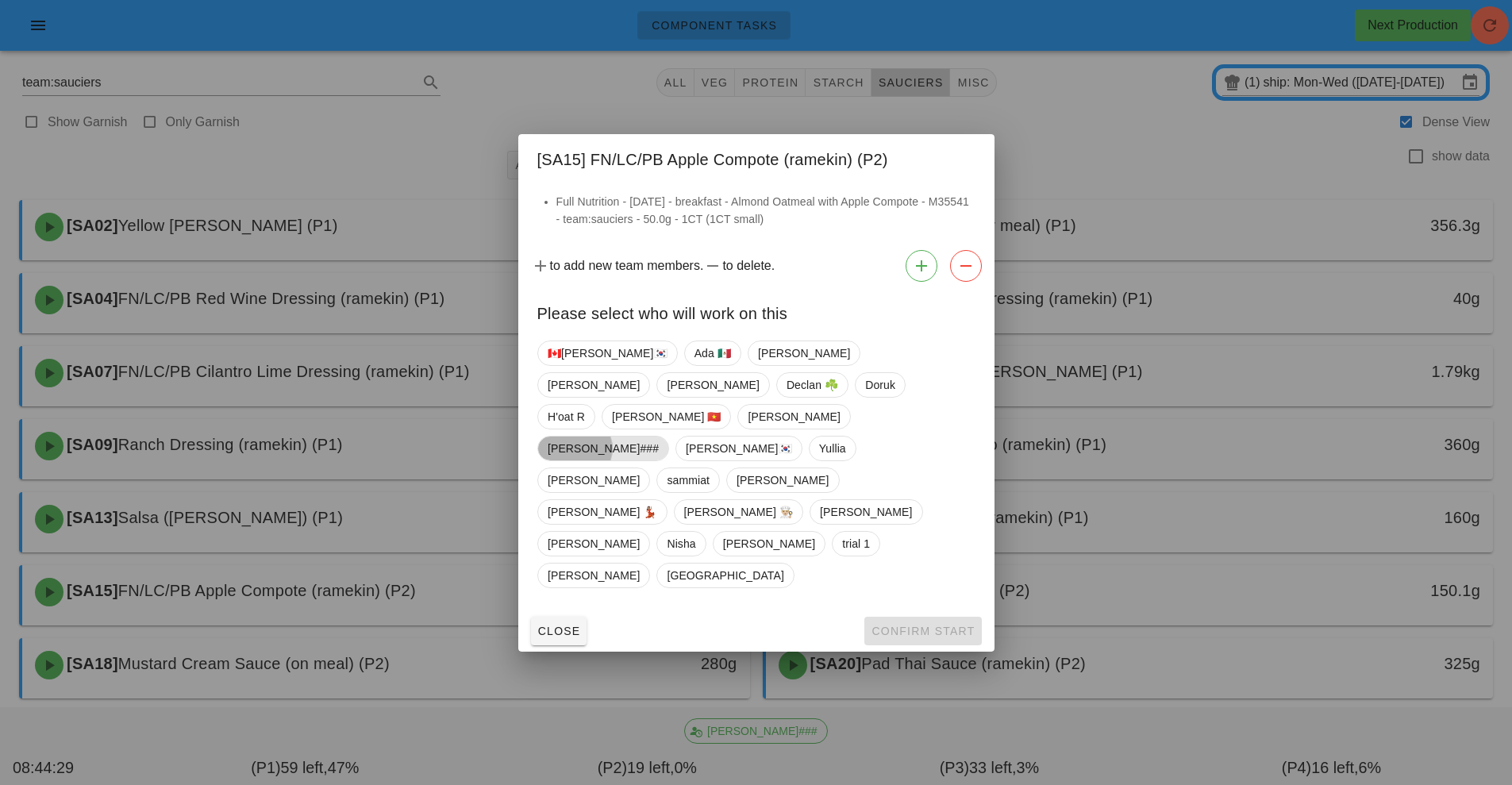
click at [659, 448] on span "[PERSON_NAME]###" at bounding box center [603, 448] width 111 height 24
click at [916, 624] on span "Confirm Start" at bounding box center [922, 631] width 104 height 13
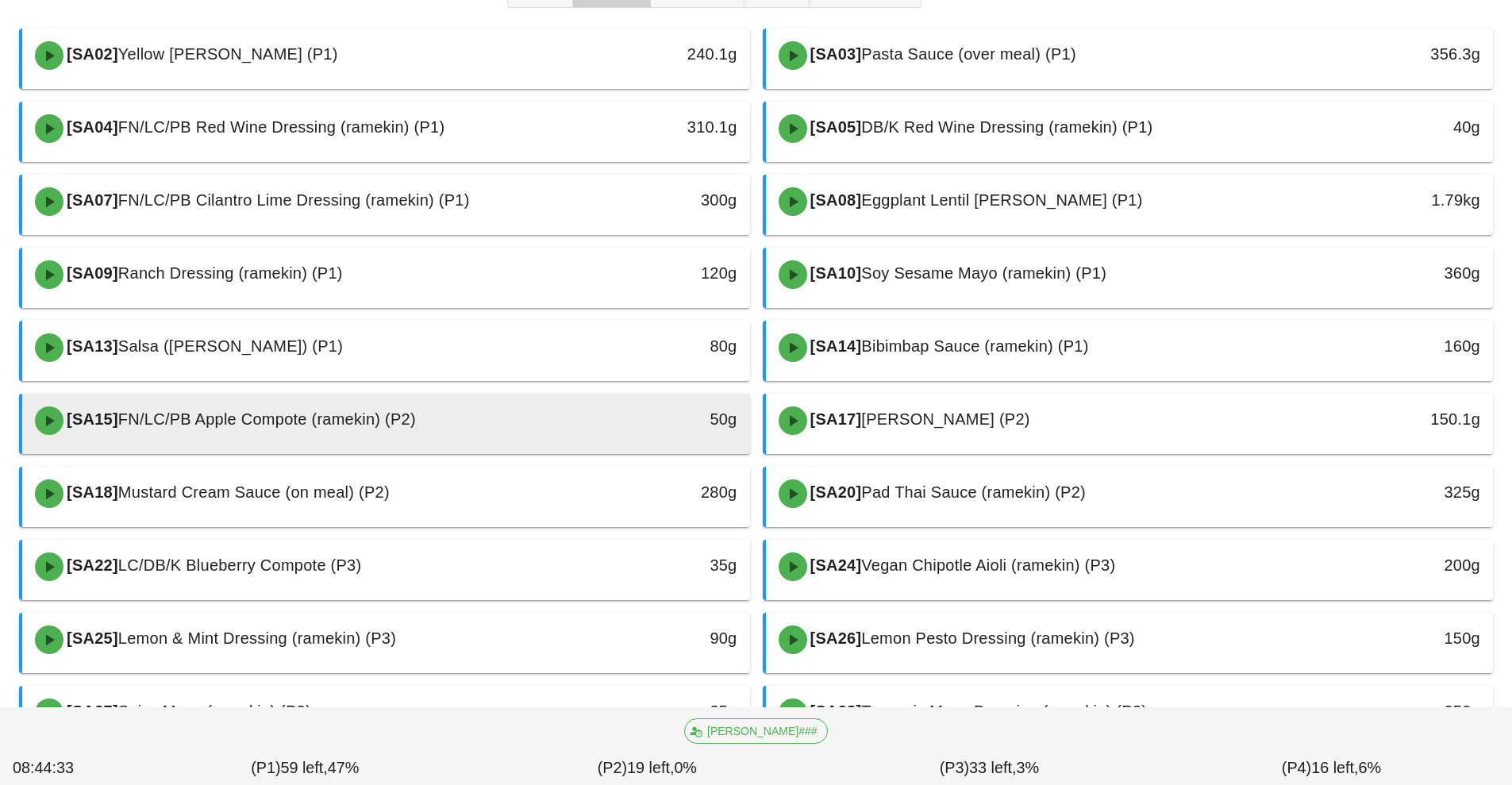
scroll to position [181, 0]
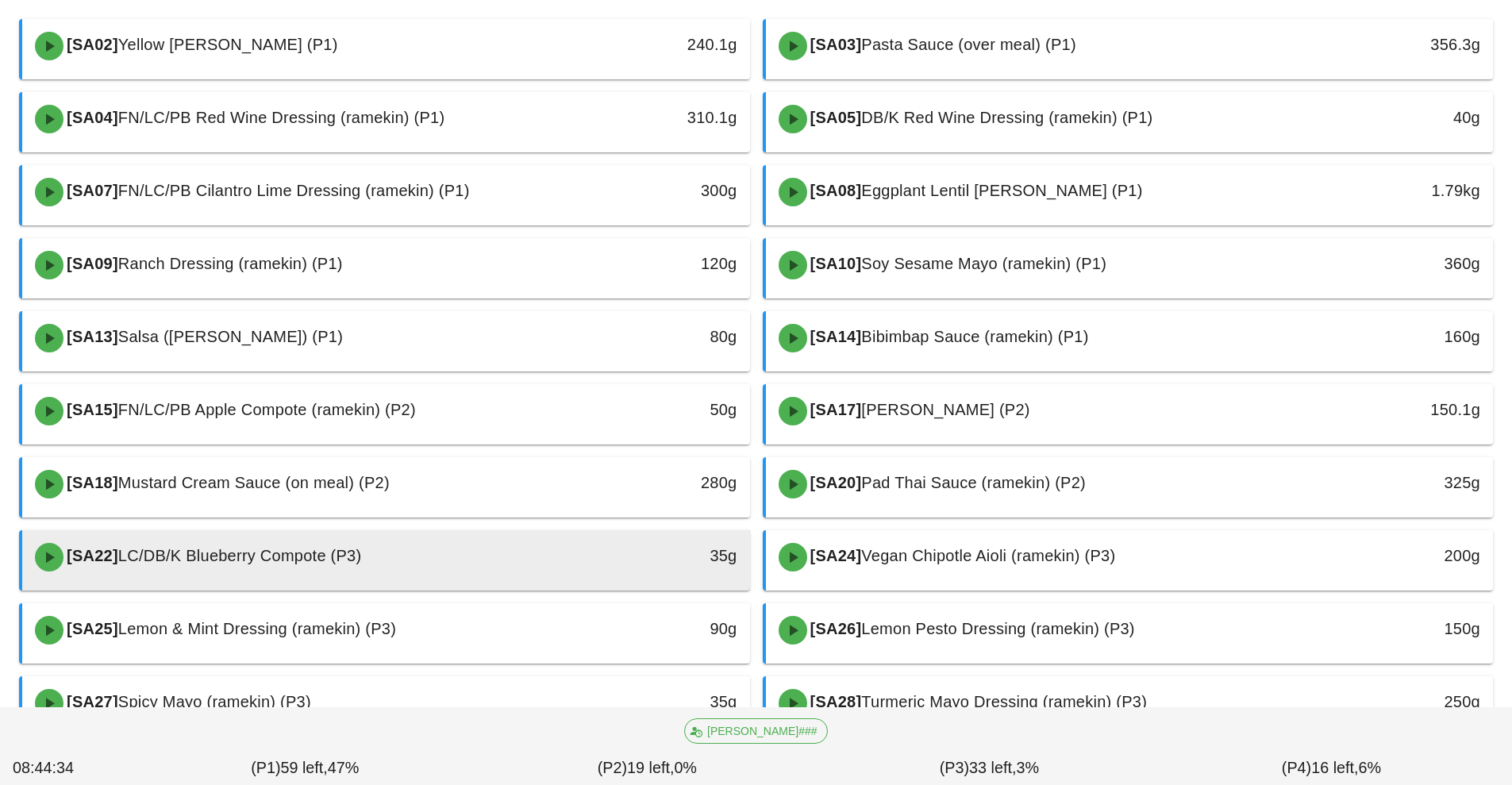
click at [475, 550] on div "[SA22] LC/DB/K Blueberry Compote (P3)" at bounding box center [296, 557] width 541 height 47
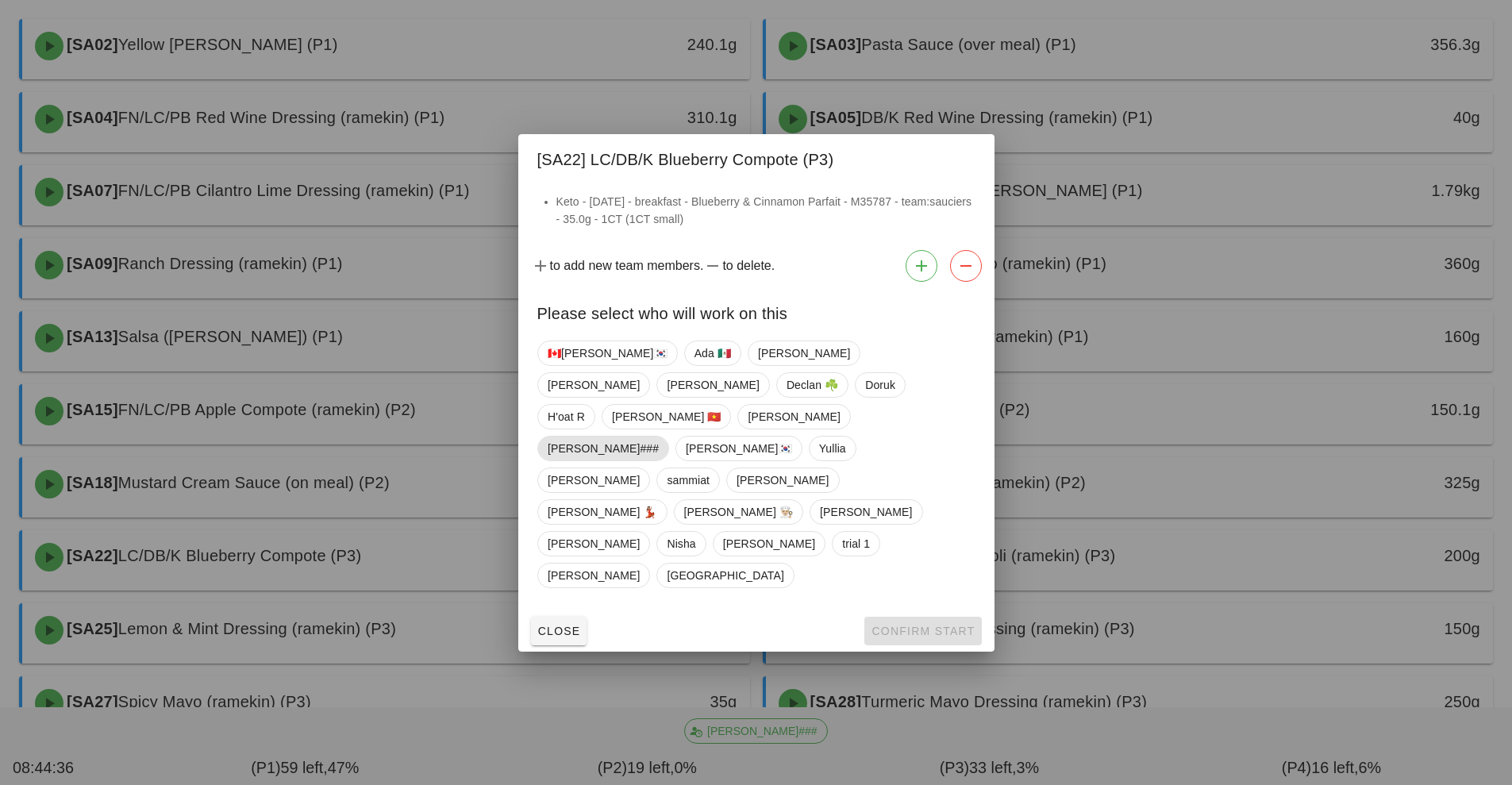
click at [659, 451] on span "[PERSON_NAME]###" at bounding box center [603, 448] width 111 height 24
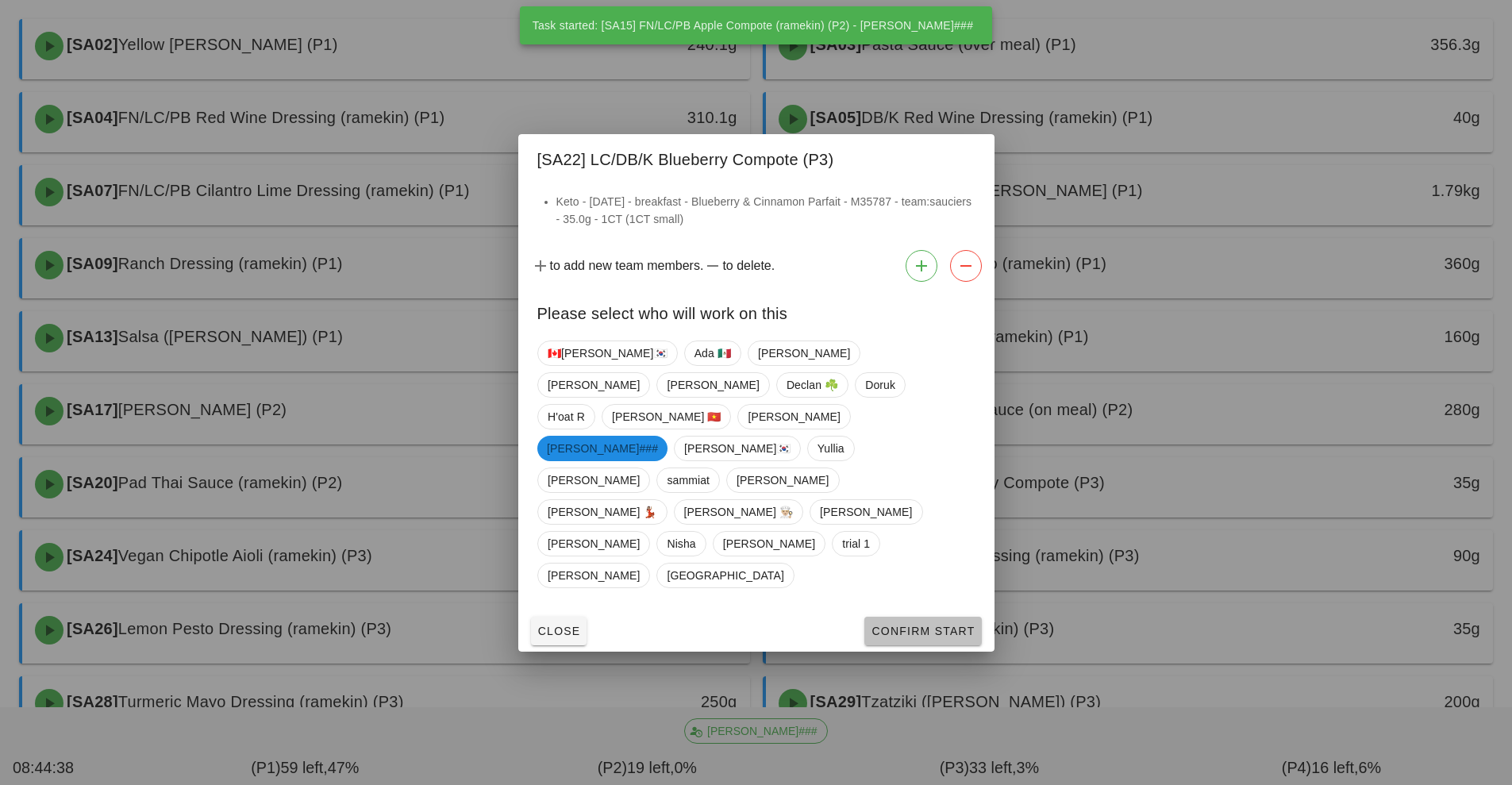
click at [905, 624] on span "Confirm Start" at bounding box center [922, 631] width 104 height 13
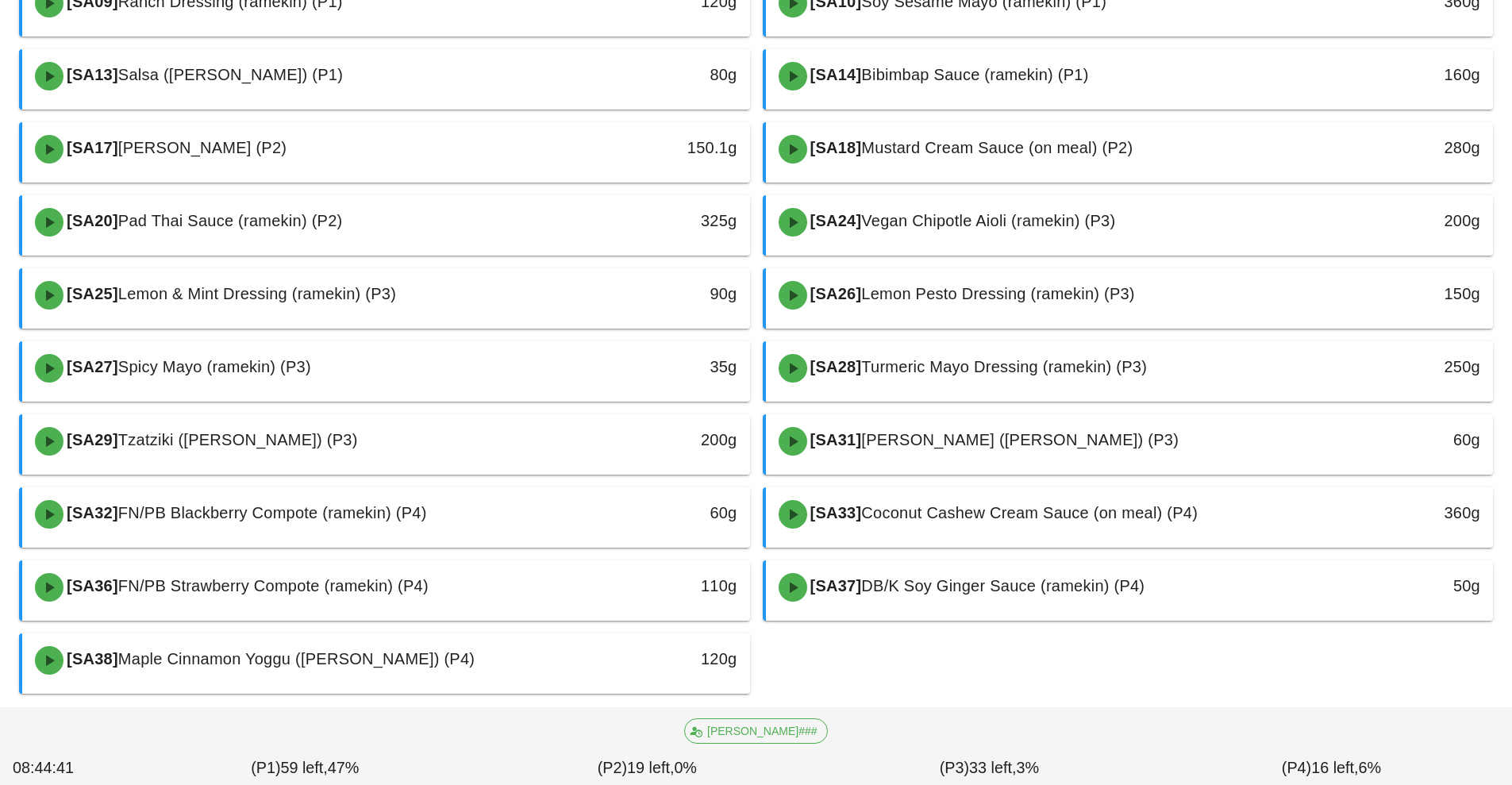
scroll to position [466, 0]
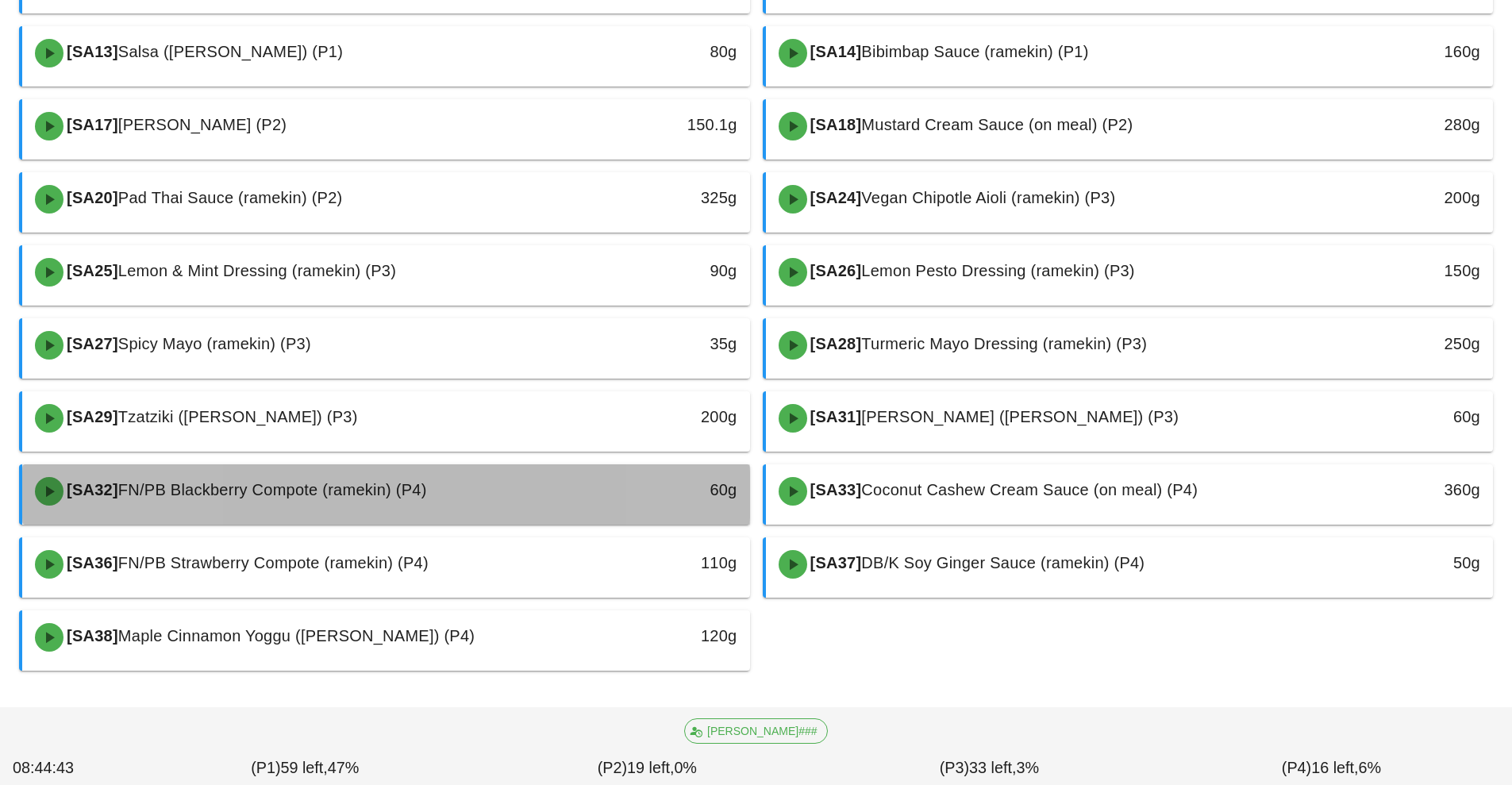
click at [426, 494] on span "FN/PB Blackberry Compote (ramekin) (P4)" at bounding box center [272, 490] width 309 height 18
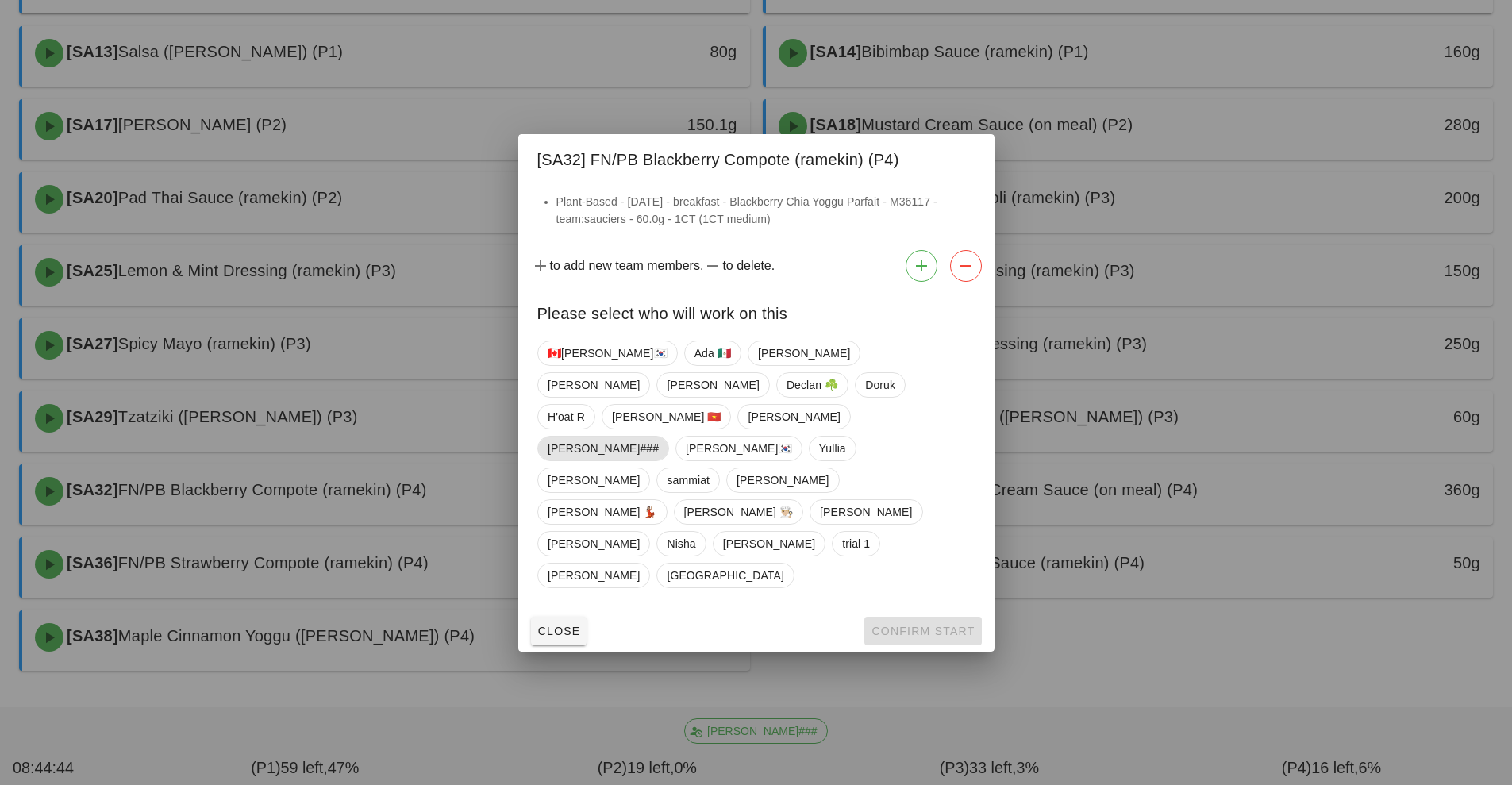
click at [659, 452] on span "[PERSON_NAME]###" at bounding box center [603, 448] width 111 height 24
click at [926, 624] on span "Confirm Start" at bounding box center [922, 631] width 104 height 13
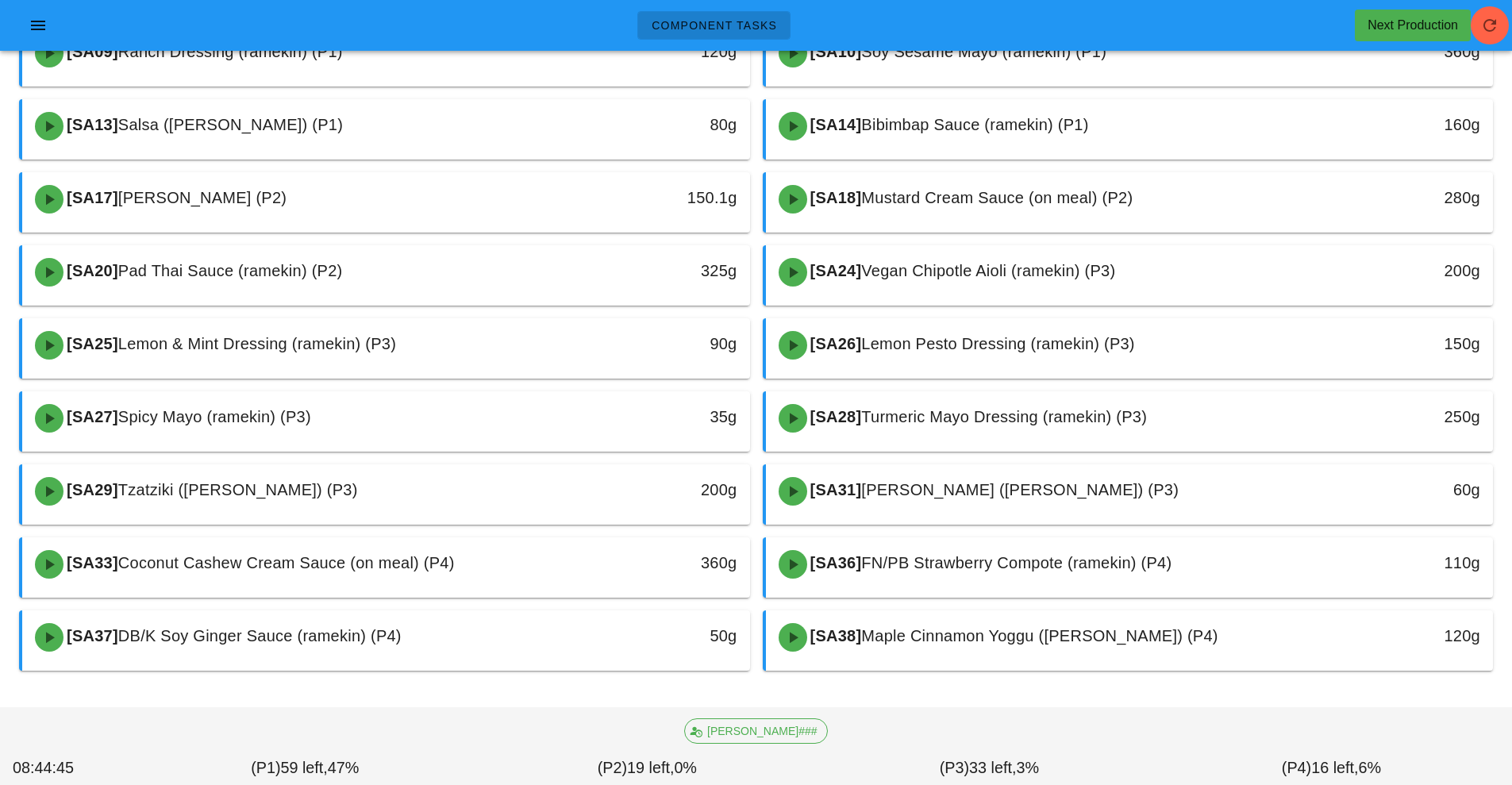
scroll to position [393, 0]
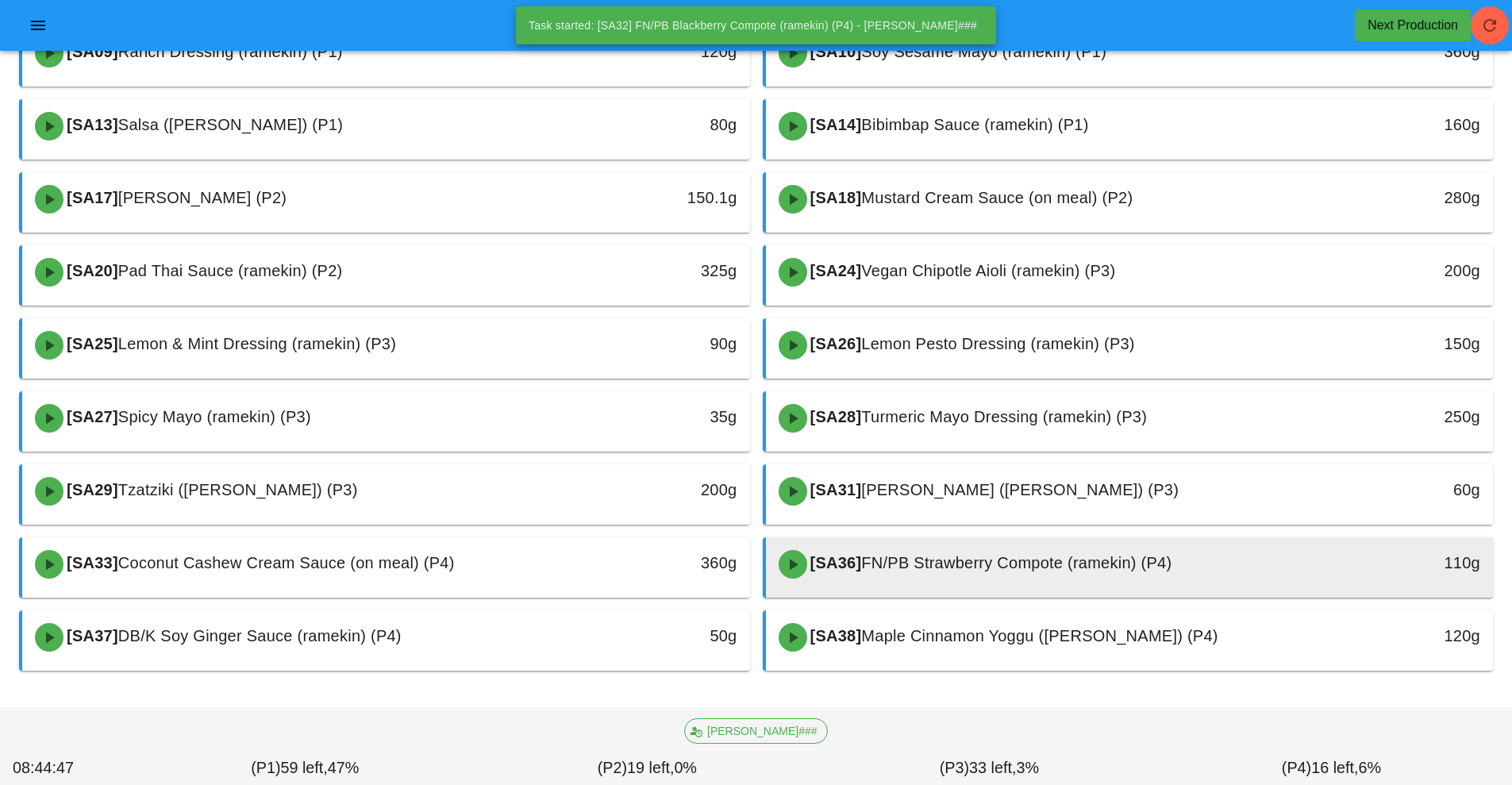
click at [998, 556] on span "FN/PB Strawberry Compote (ramekin) (P4)" at bounding box center [1016, 562] width 310 height 18
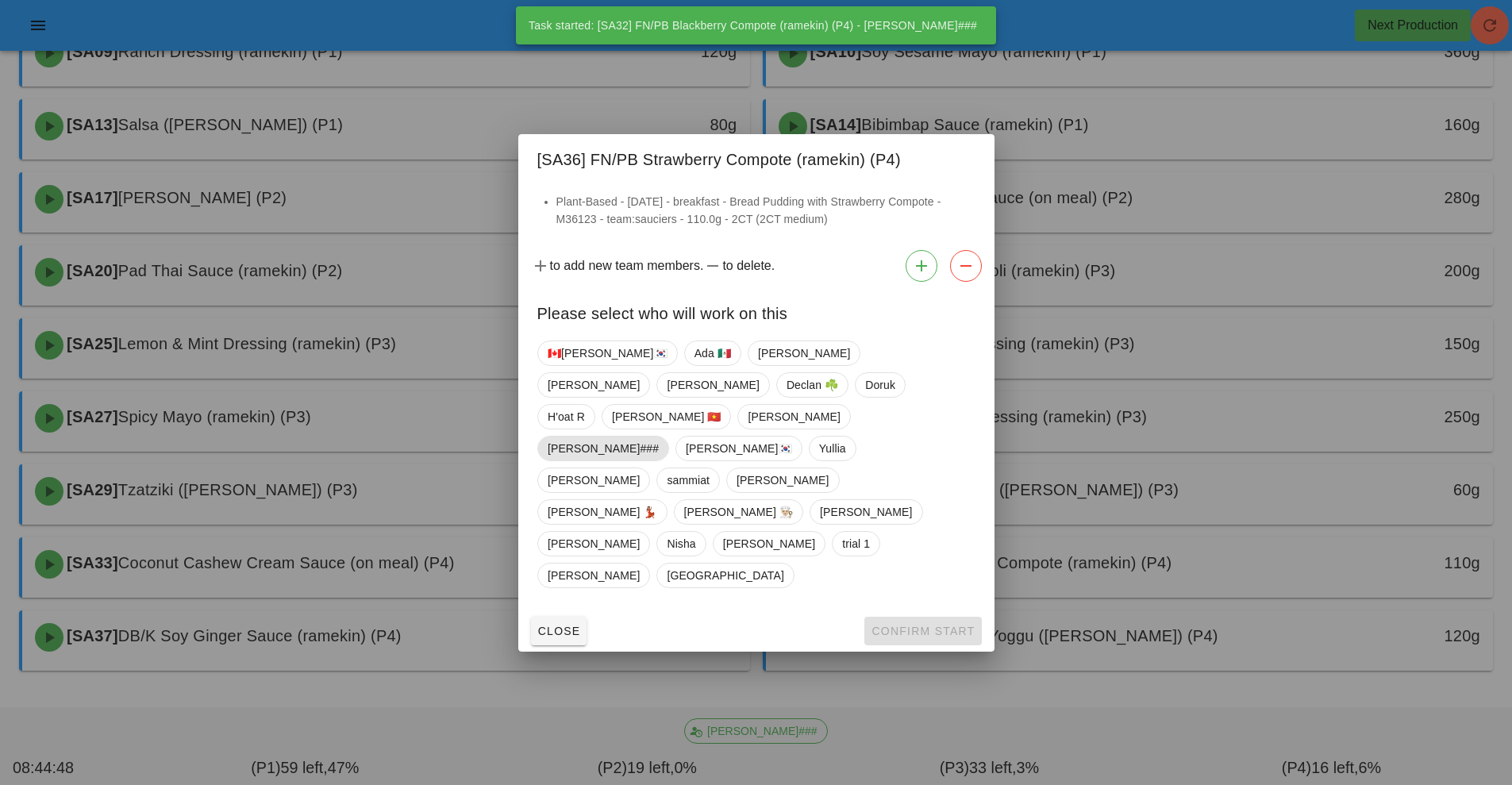
click at [659, 450] on span "[PERSON_NAME]###" at bounding box center [603, 448] width 111 height 24
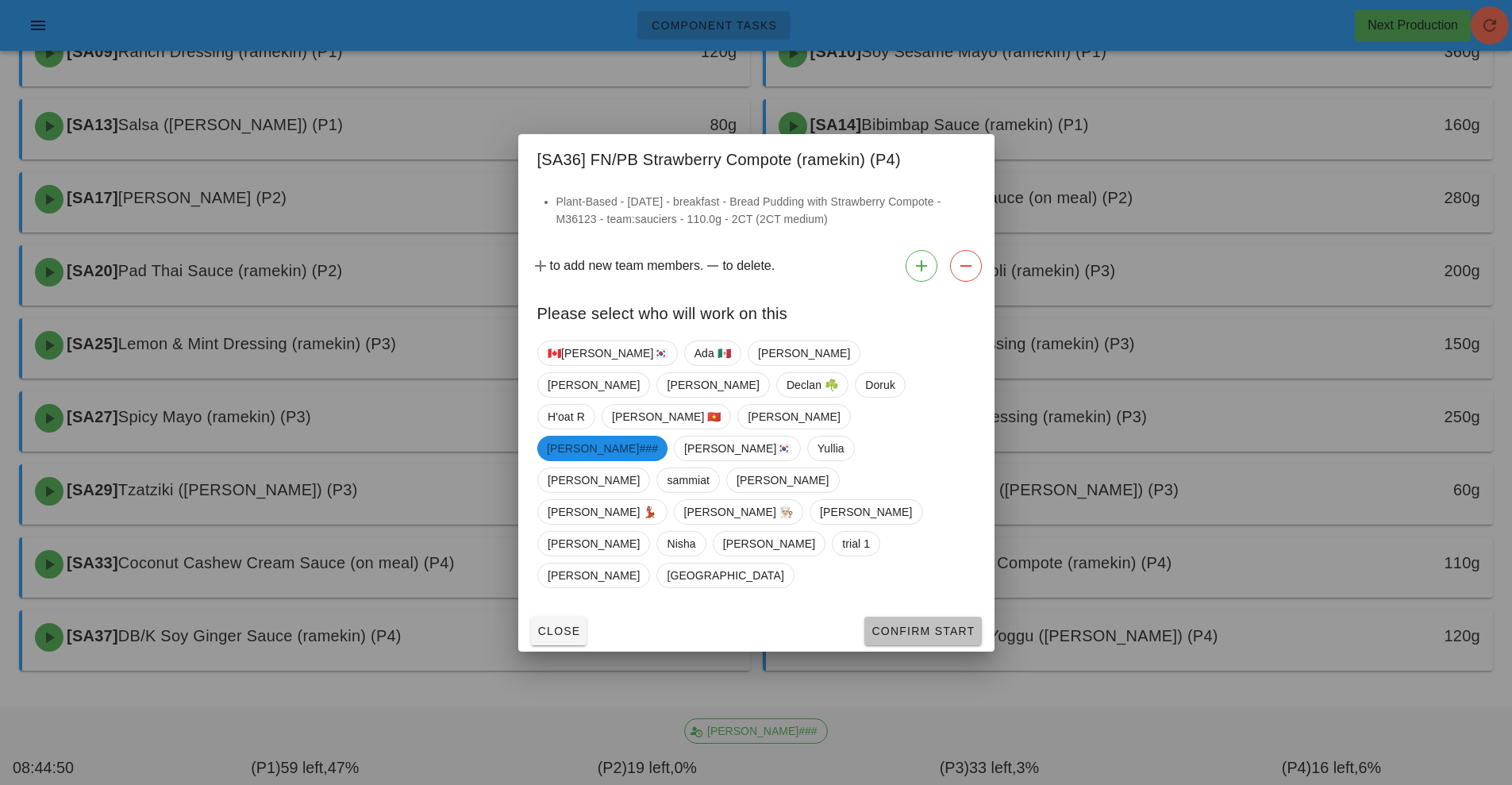
click at [927, 624] on span "Confirm Start" at bounding box center [922, 631] width 104 height 13
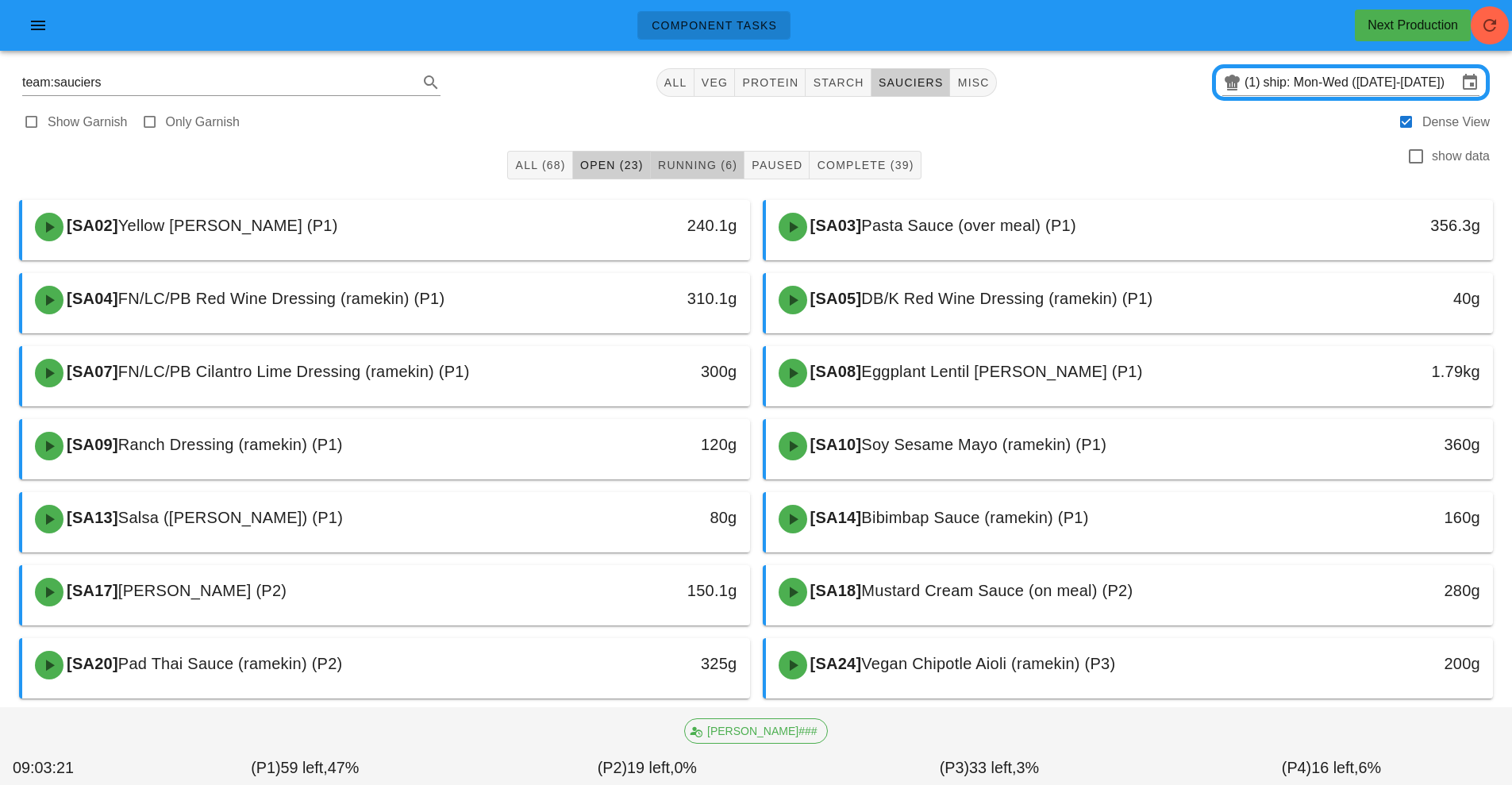
click at [712, 153] on button "Running (6)" at bounding box center [697, 166] width 94 height 29
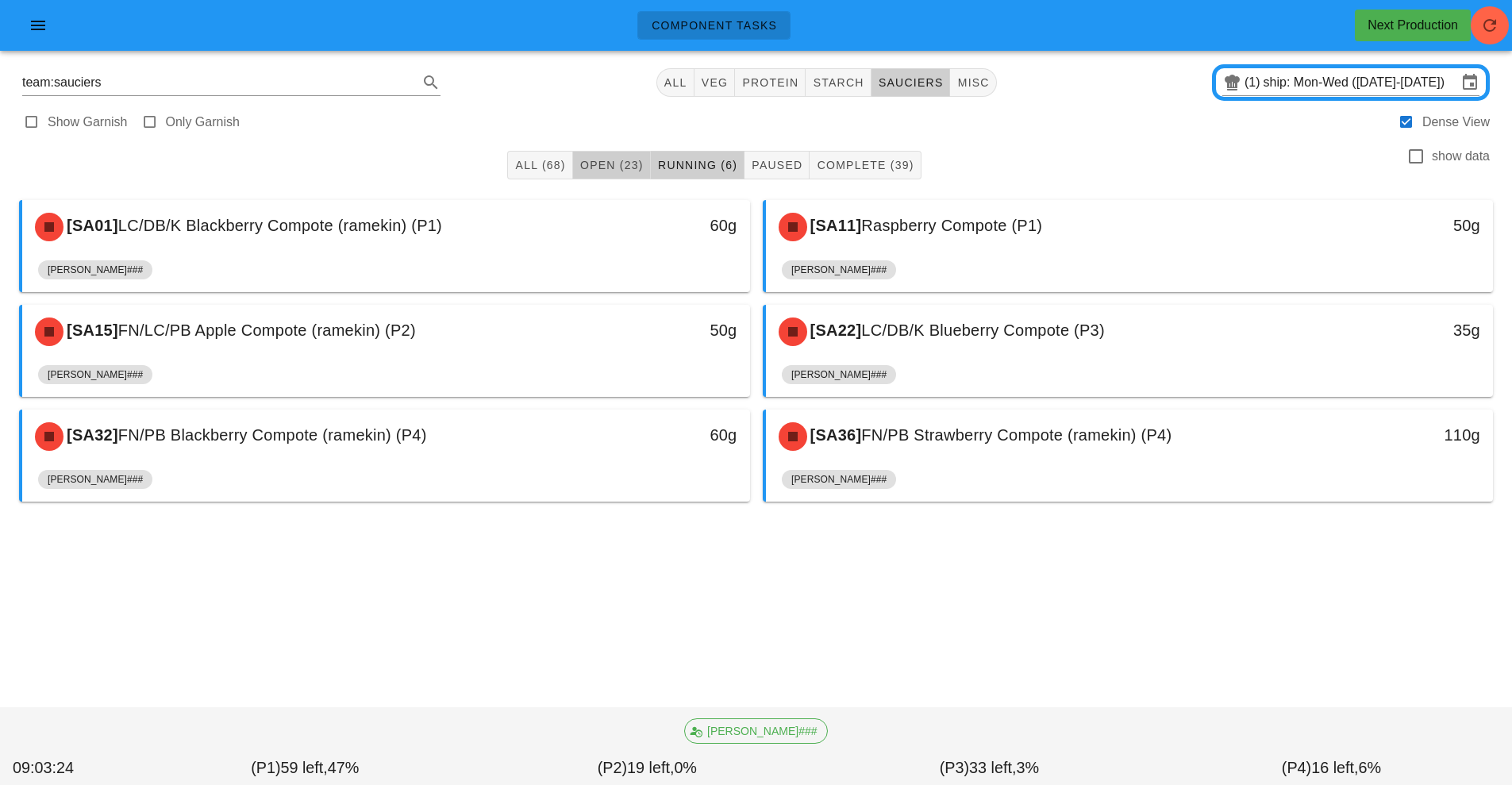
click at [619, 163] on span "Open (23)" at bounding box center [611, 166] width 64 height 13
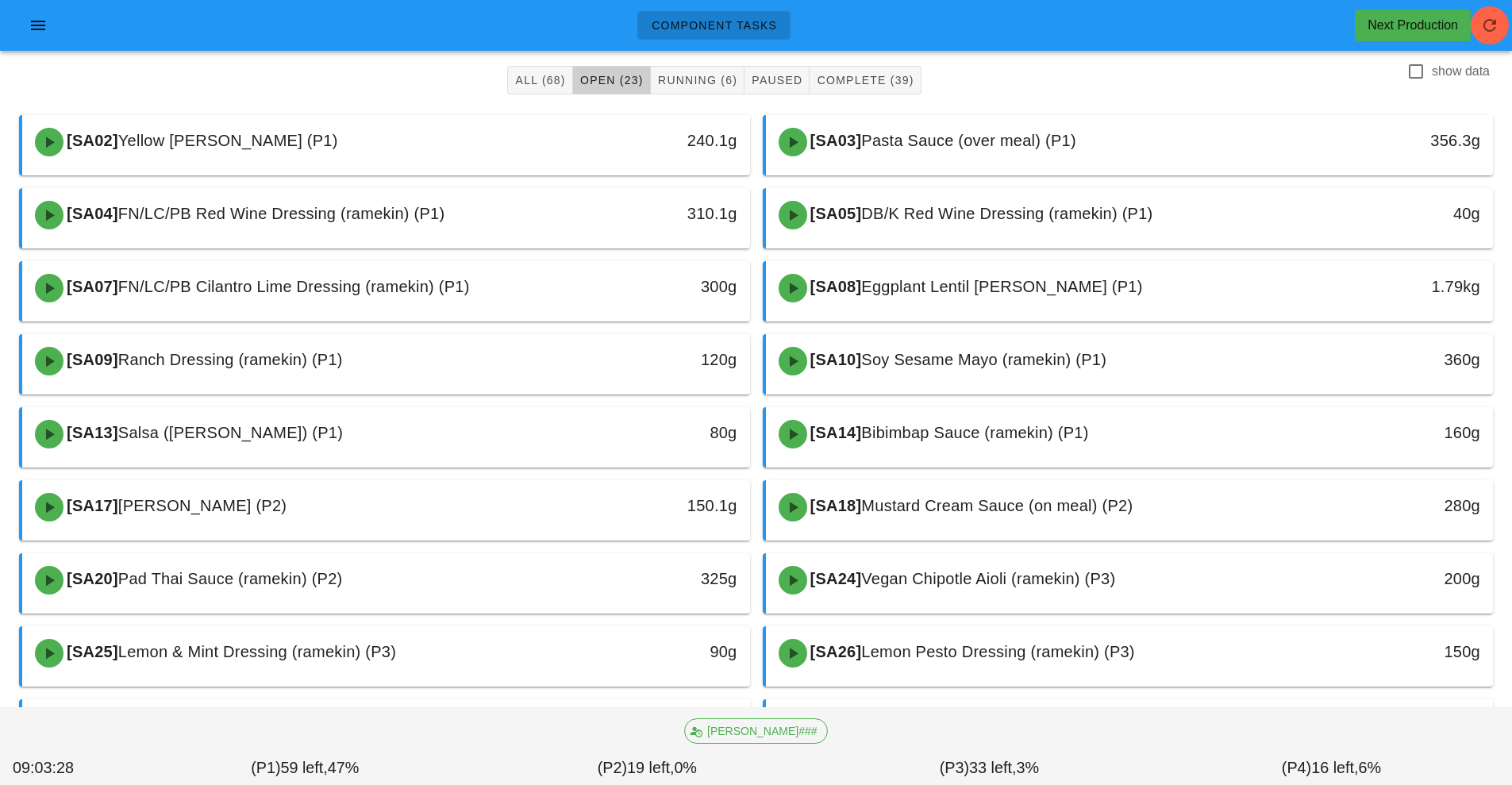
scroll to position [80, 0]
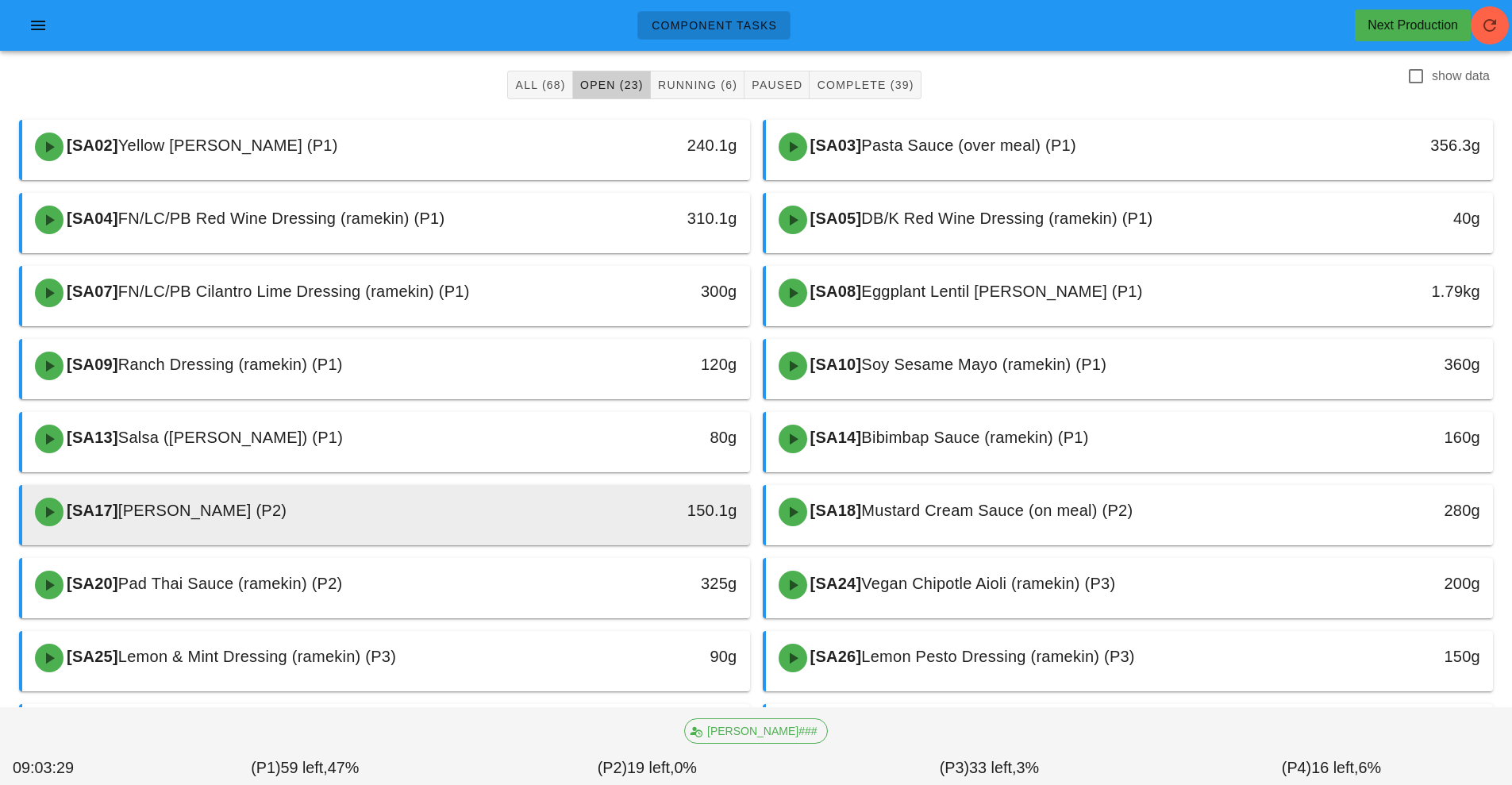
click at [608, 510] on div "150.1g" at bounding box center [656, 510] width 161 height 26
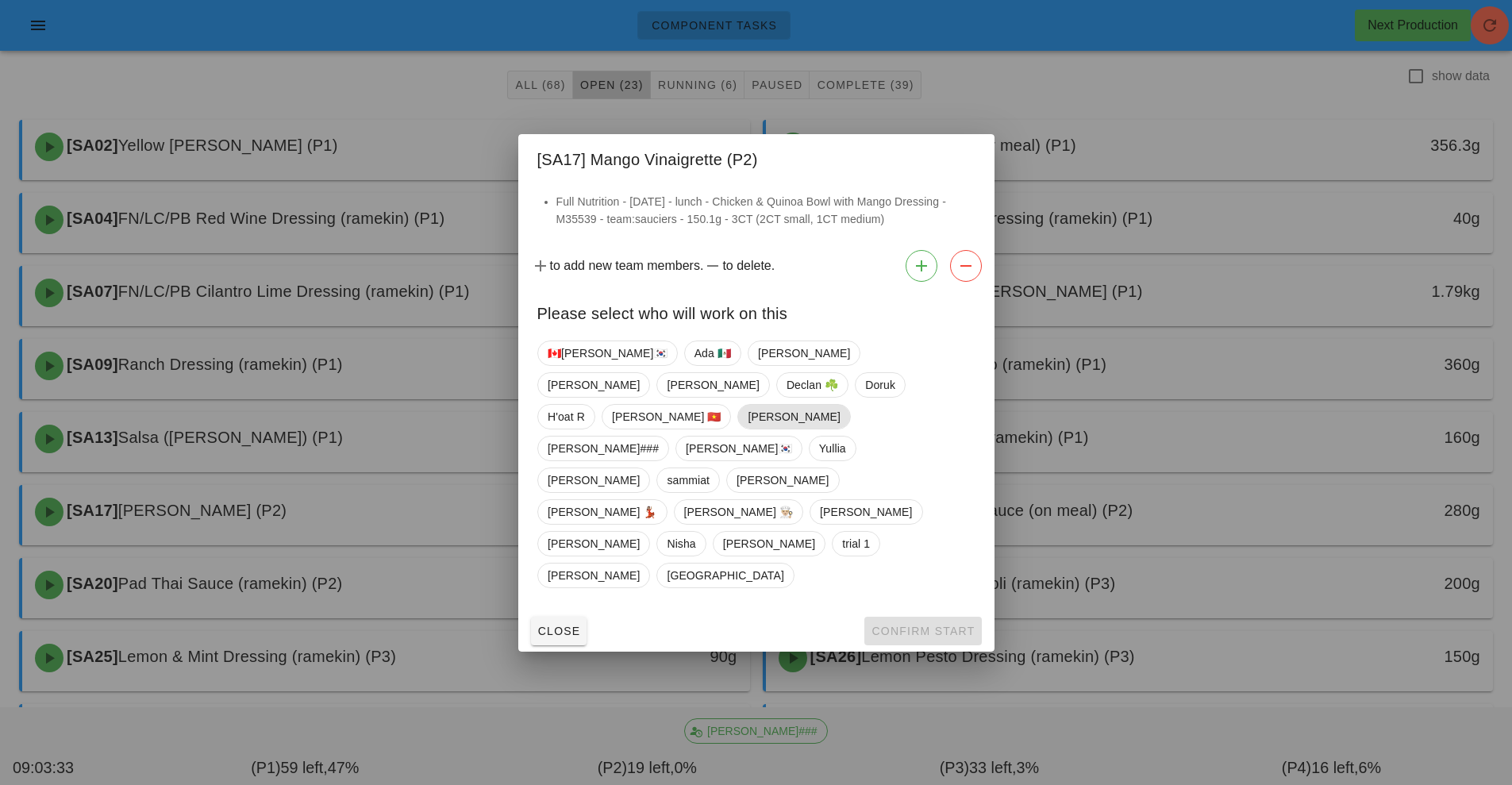
click at [754, 428] on span "[PERSON_NAME]" at bounding box center [793, 417] width 92 height 24
click at [926, 624] on span "Confirm Start" at bounding box center [922, 631] width 104 height 13
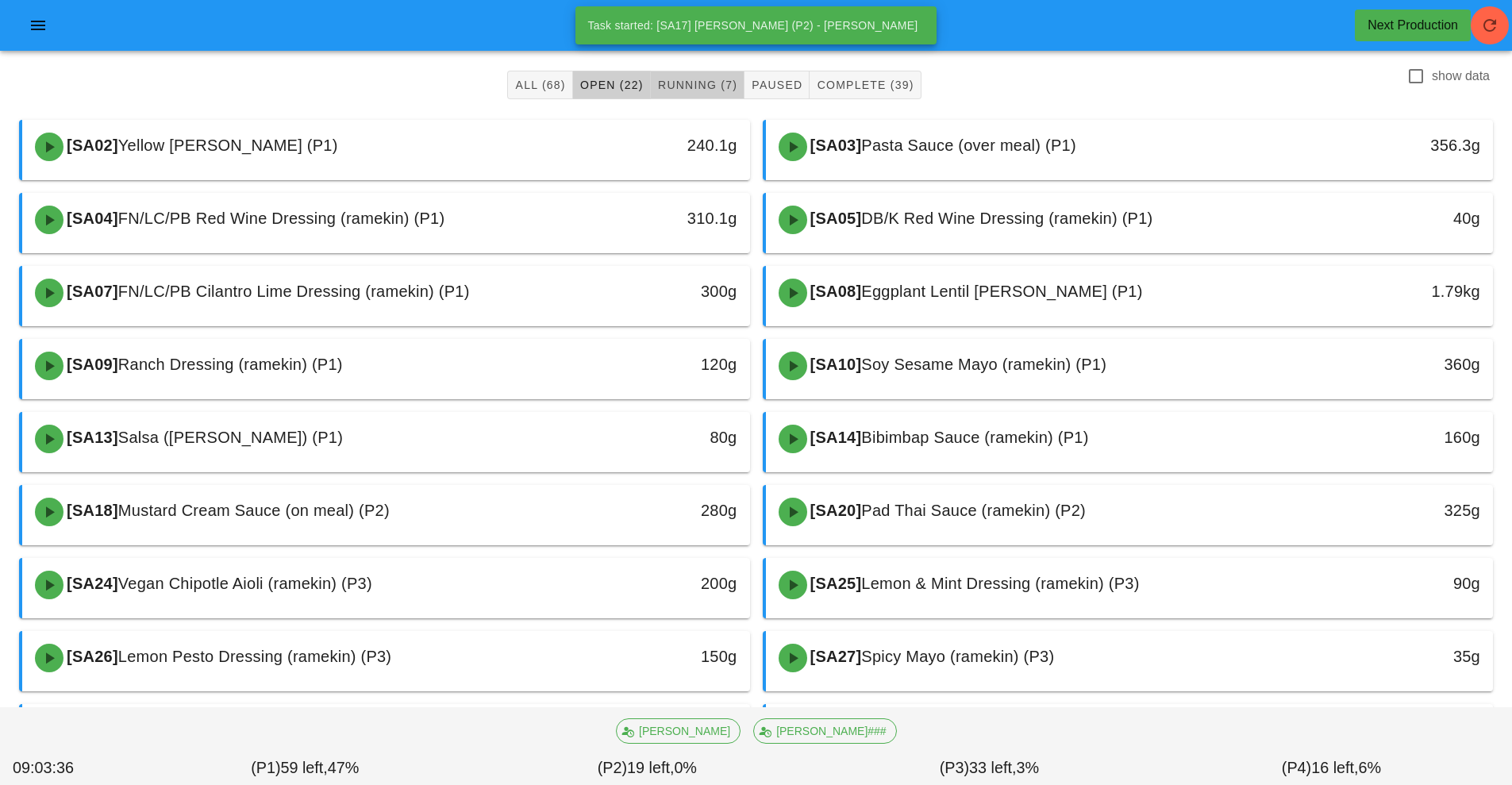
click at [686, 84] on span "Running (7)" at bounding box center [697, 85] width 80 height 13
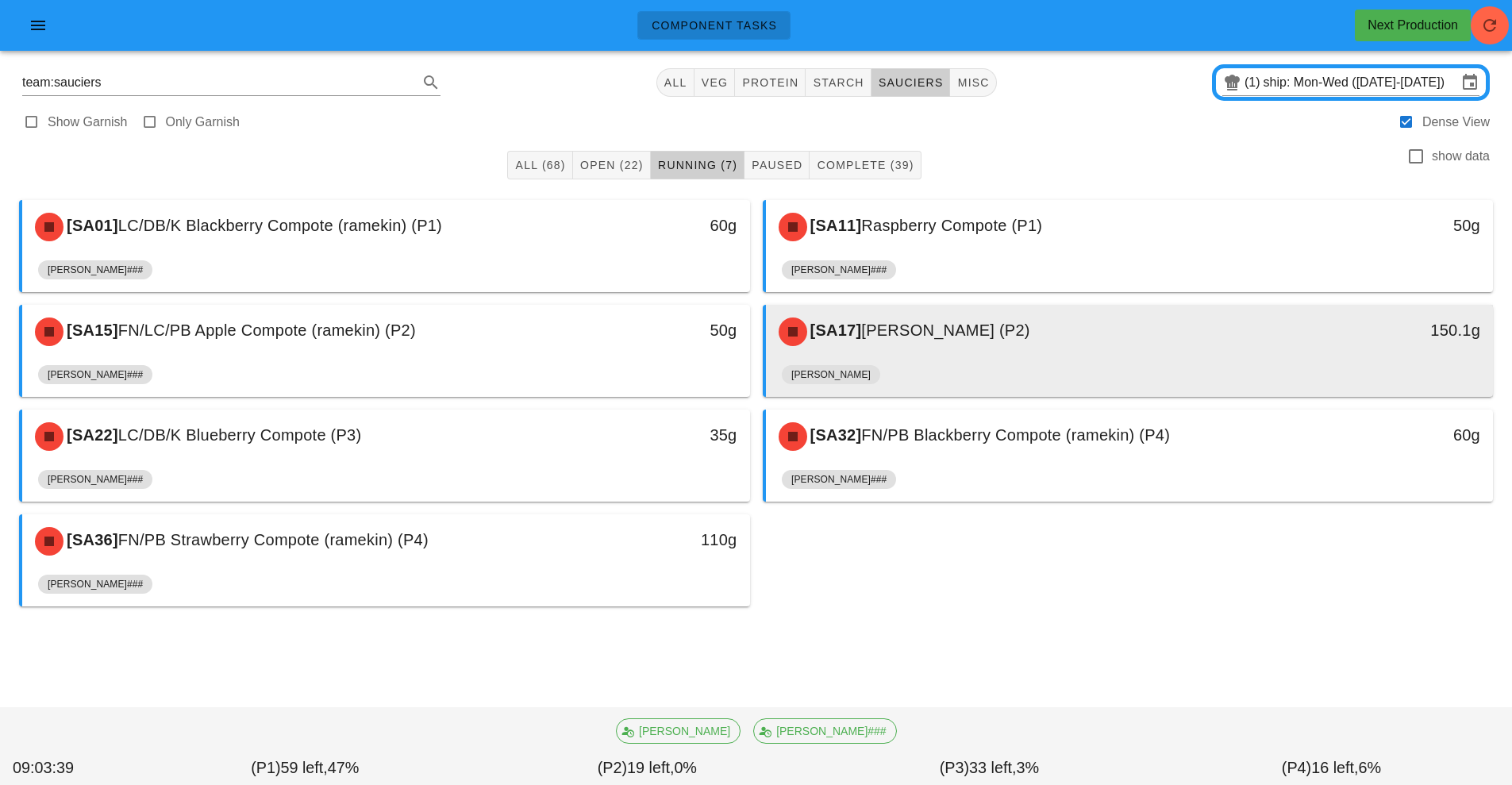
click at [900, 352] on div "[SA17] Mango Vinaigrette (P2)" at bounding box center [1039, 331] width 541 height 47
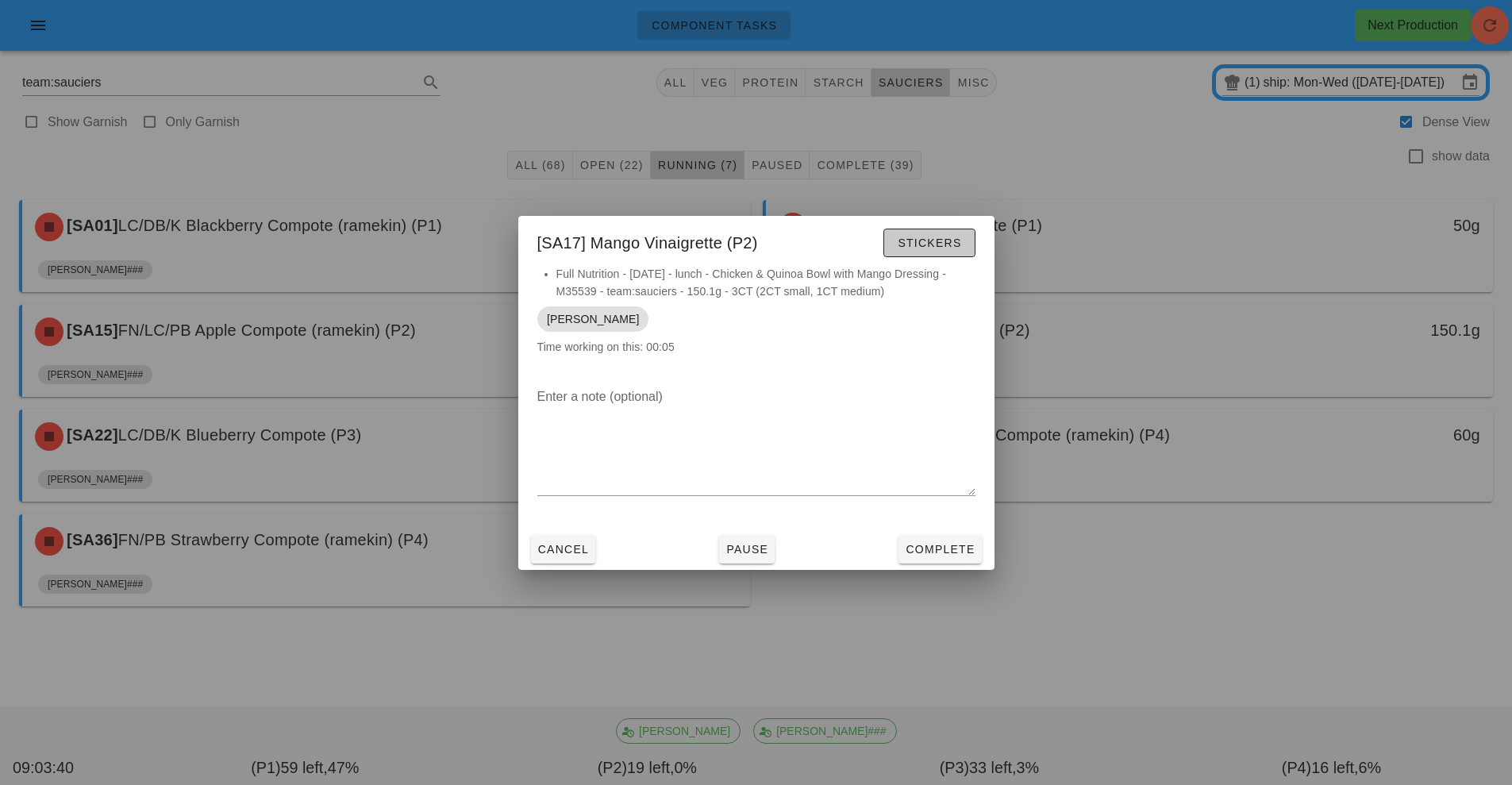
click at [926, 247] on span "Stickers" at bounding box center [929, 243] width 64 height 13
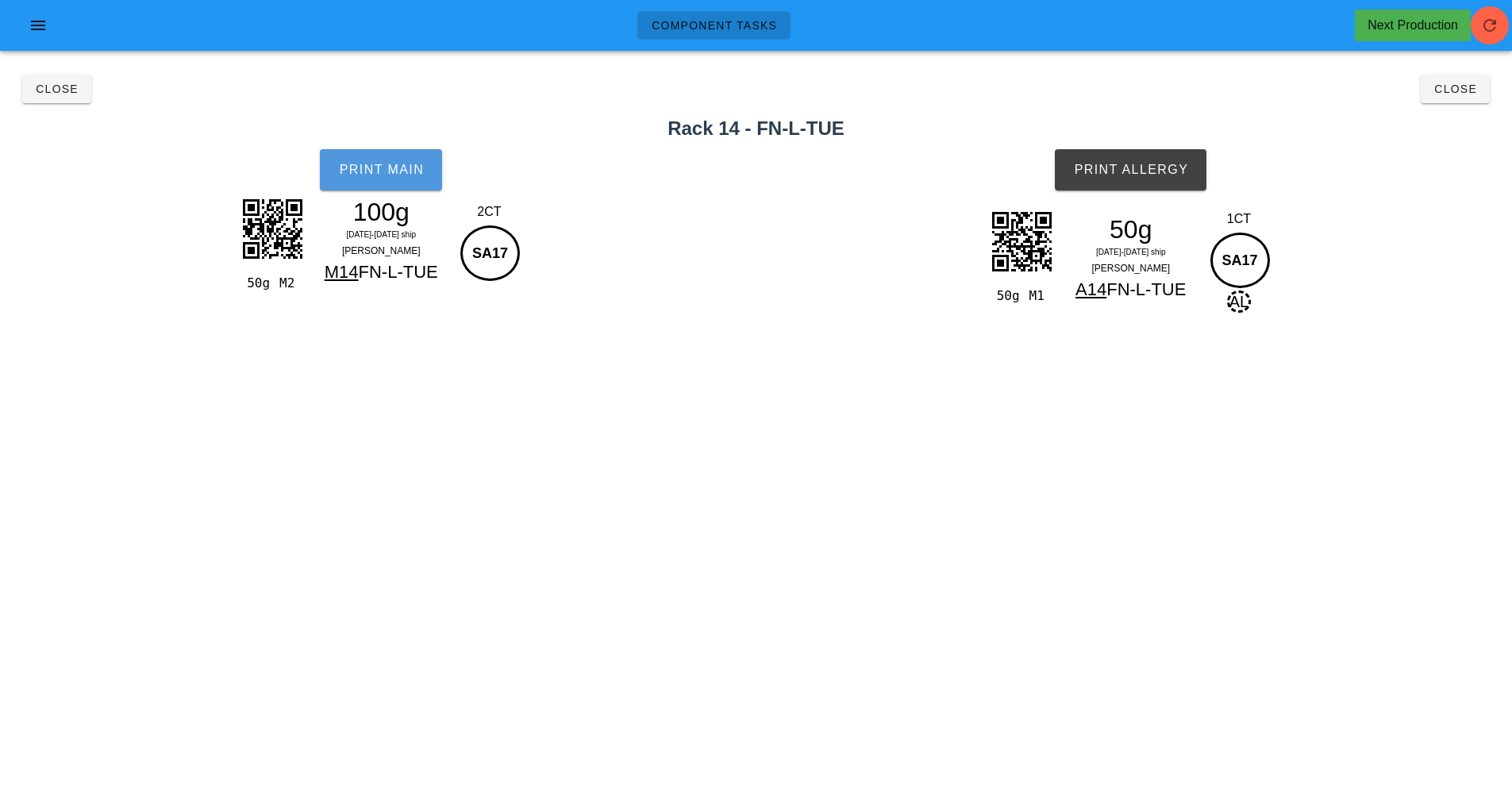
click at [366, 170] on span "Print Main" at bounding box center [381, 170] width 86 height 14
click at [1154, 177] on button "Print Allergy" at bounding box center [1130, 170] width 152 height 41
click at [1473, 90] on span "Close" at bounding box center [1455, 89] width 43 height 13
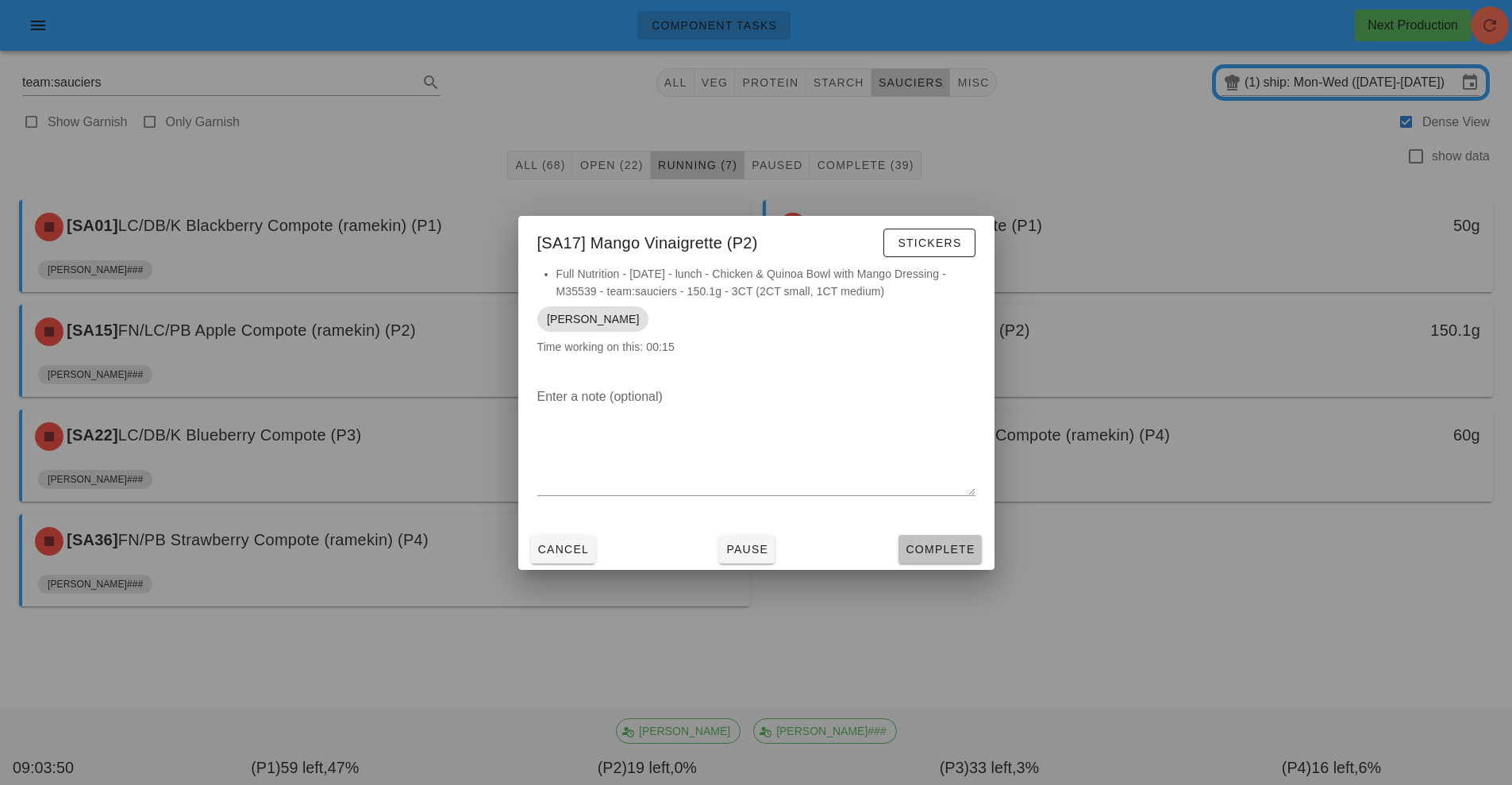
click at [962, 550] on span "Complete" at bounding box center [939, 550] width 70 height 13
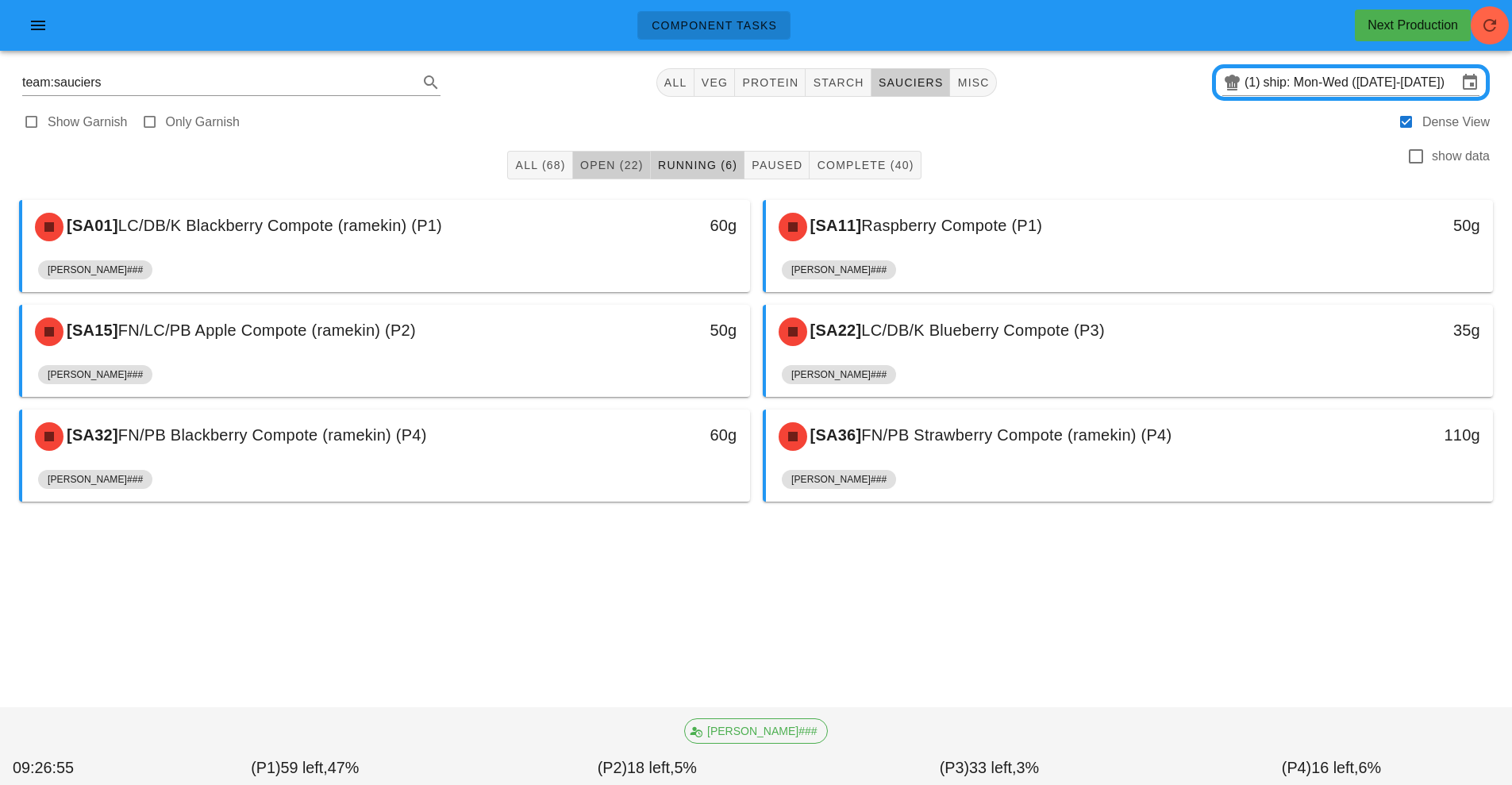
click at [602, 178] on button "Open (22)" at bounding box center [611, 166] width 78 height 29
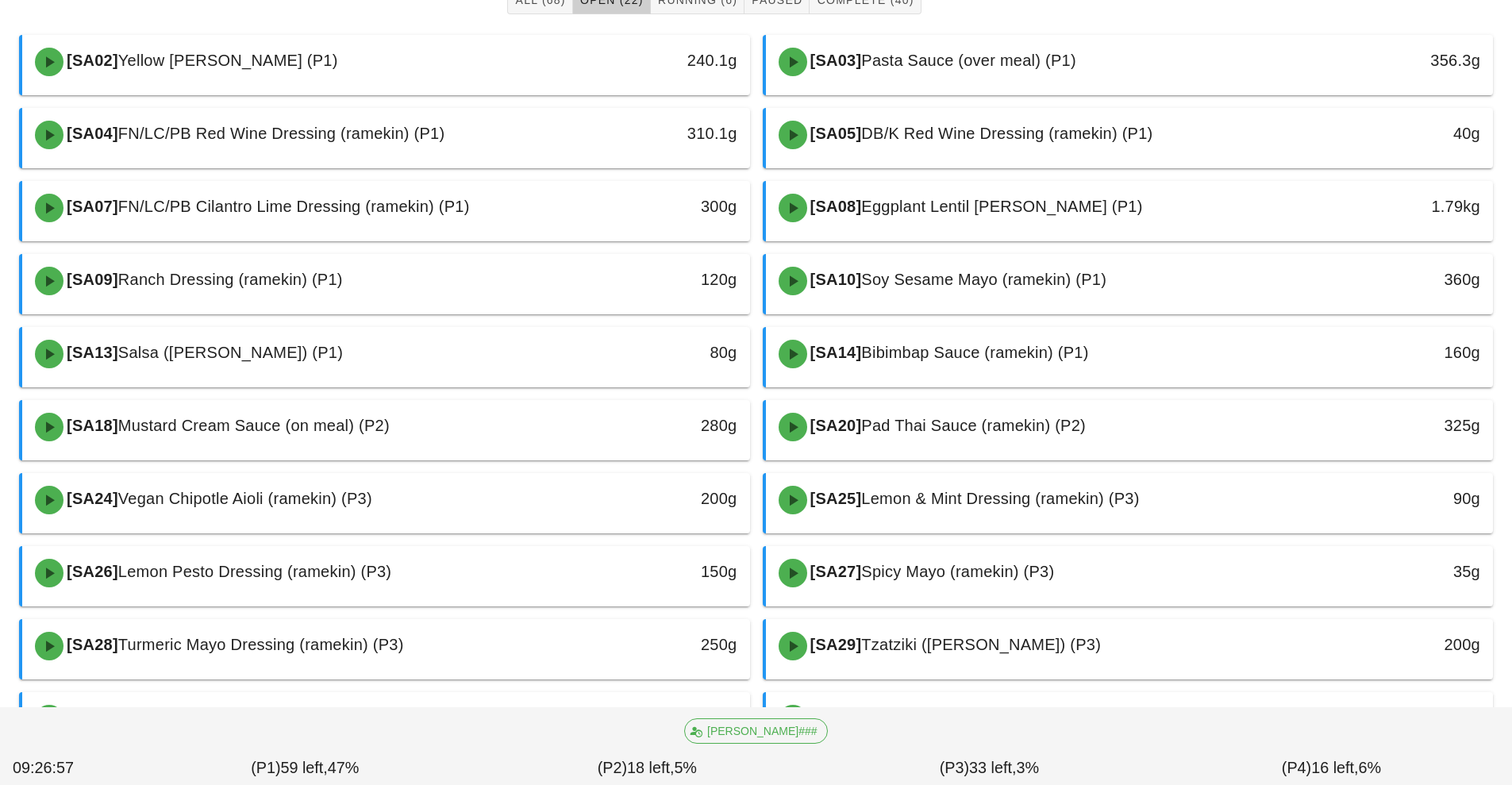
scroll to position [197, 0]
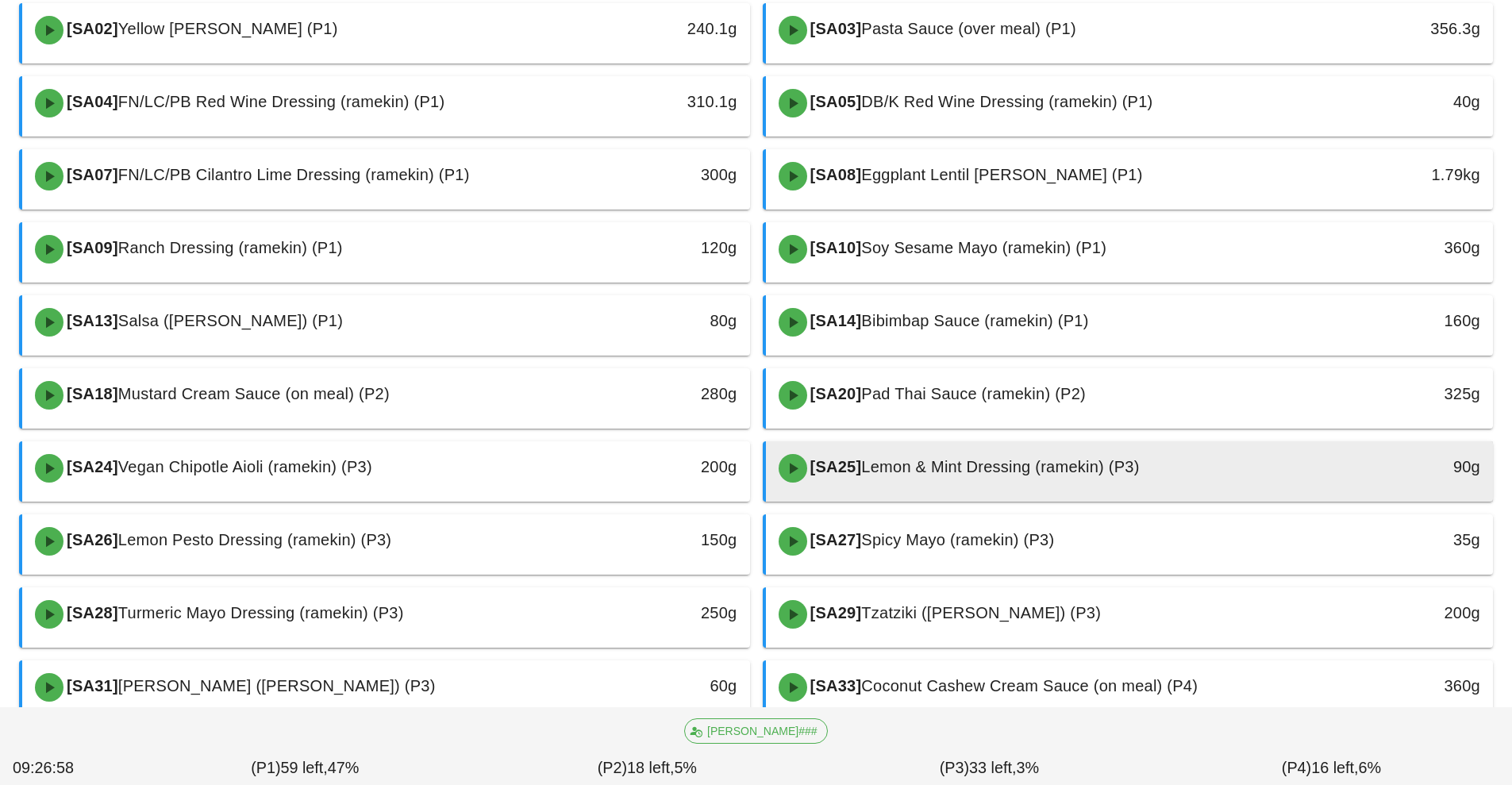
click at [921, 474] on span "Lemon & Mint Dressing (ramekin) (P3)" at bounding box center [1000, 467] width 278 height 18
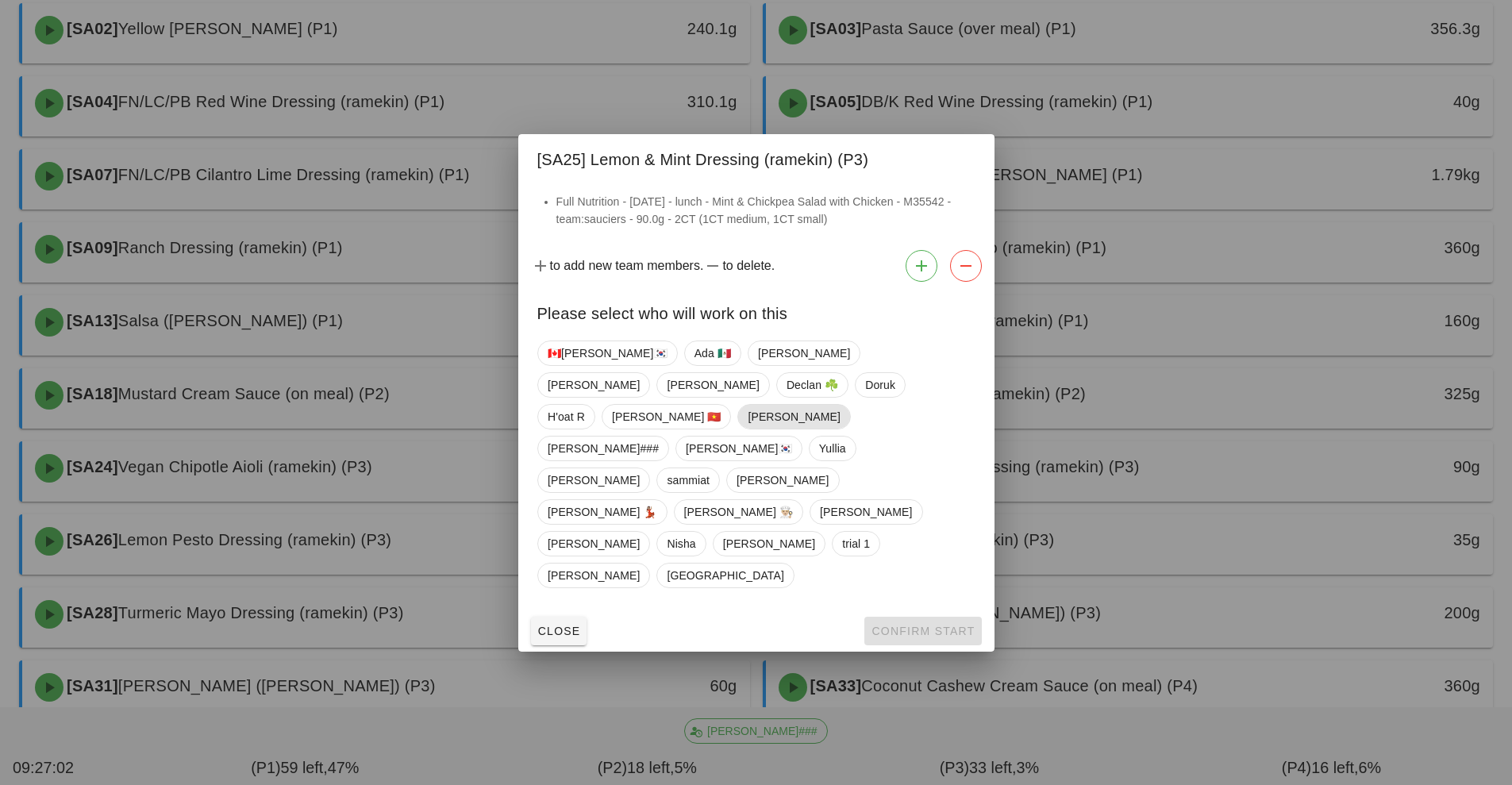
click at [766, 428] on span "[PERSON_NAME]" at bounding box center [793, 417] width 92 height 24
click at [924, 624] on span "Confirm Start" at bounding box center [922, 631] width 104 height 13
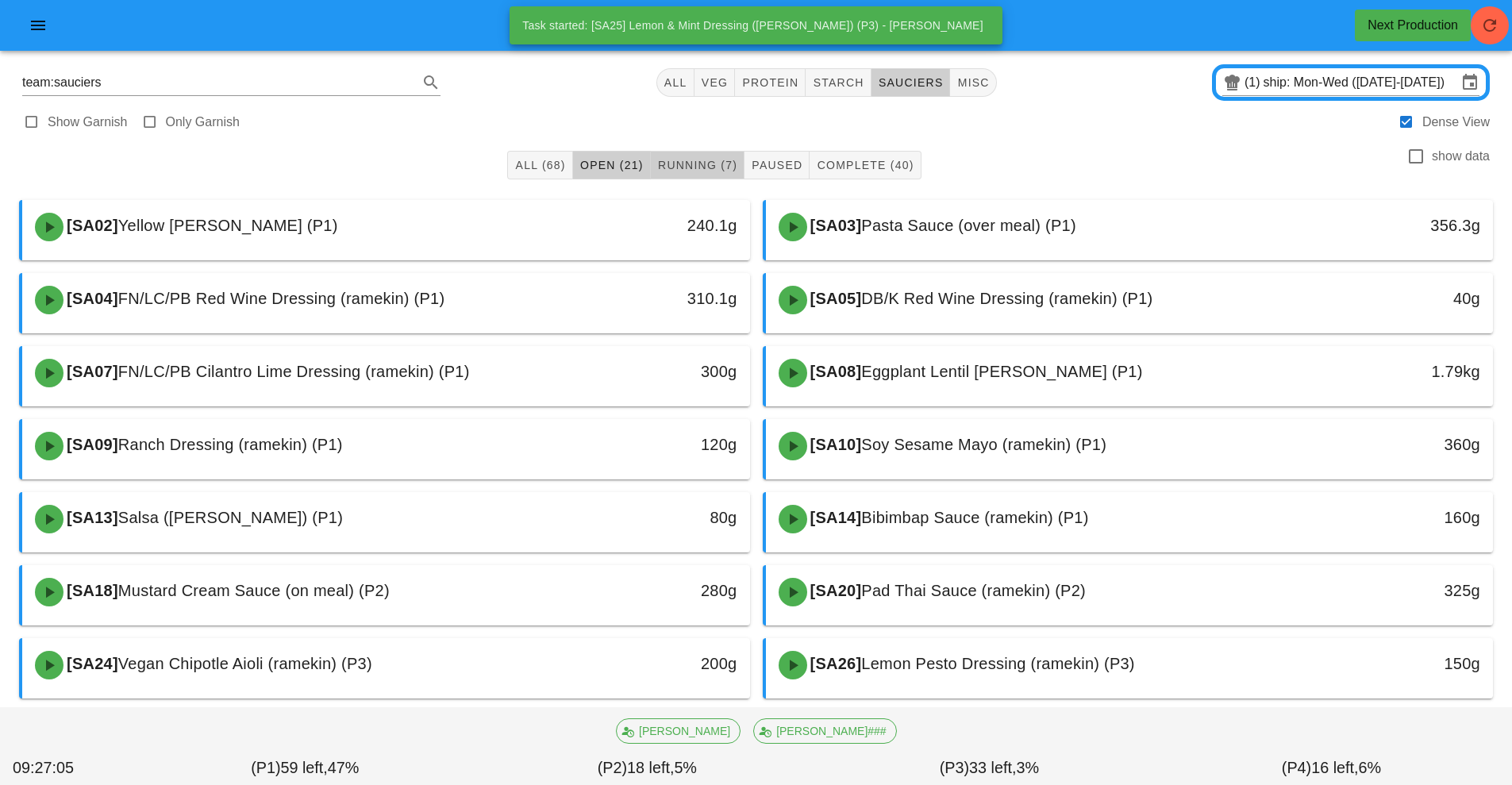
click at [700, 161] on span "Running (7)" at bounding box center [697, 166] width 80 height 13
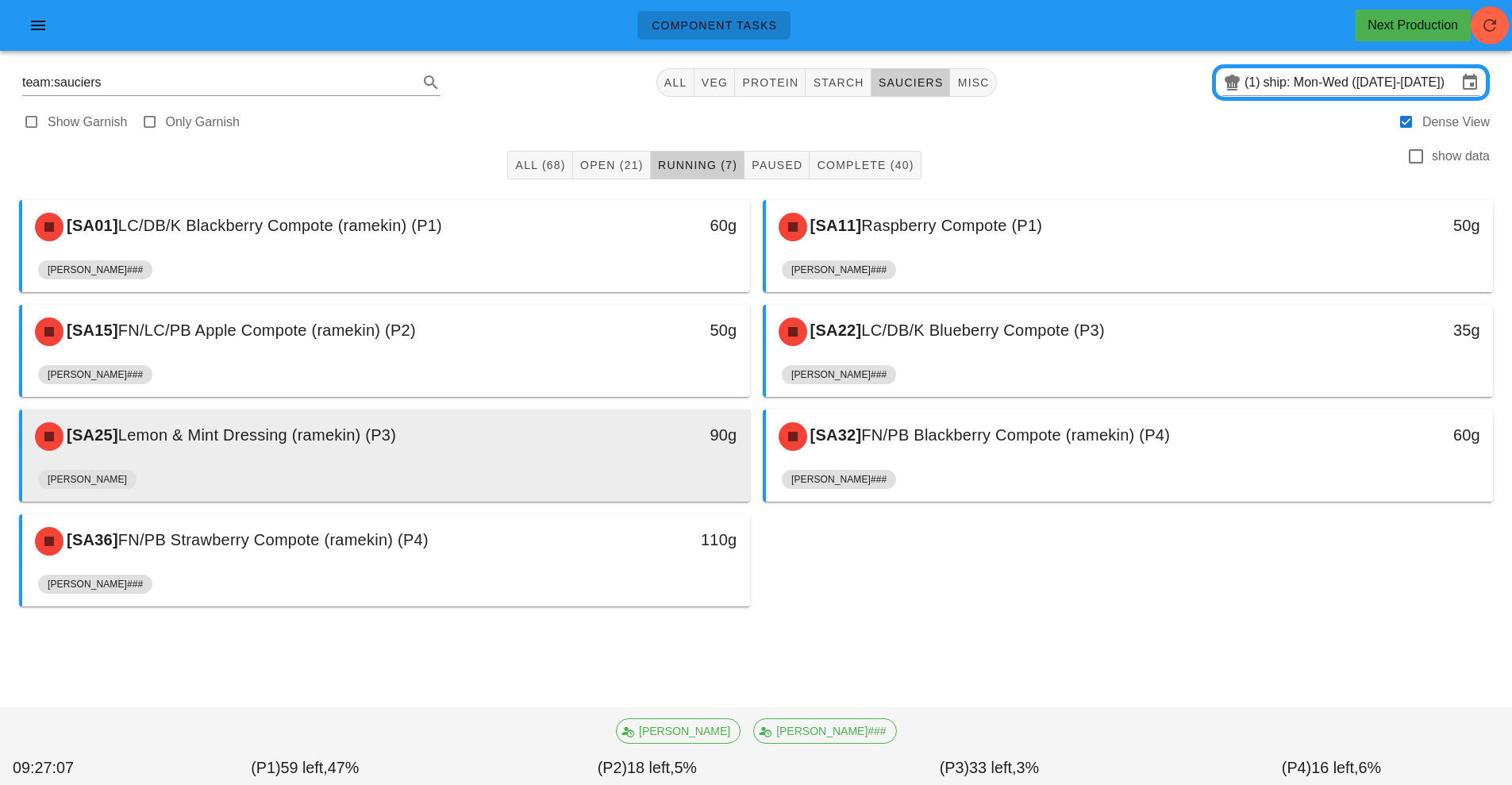
click at [561, 479] on div "[PERSON_NAME]" at bounding box center [386, 482] width 696 height 38
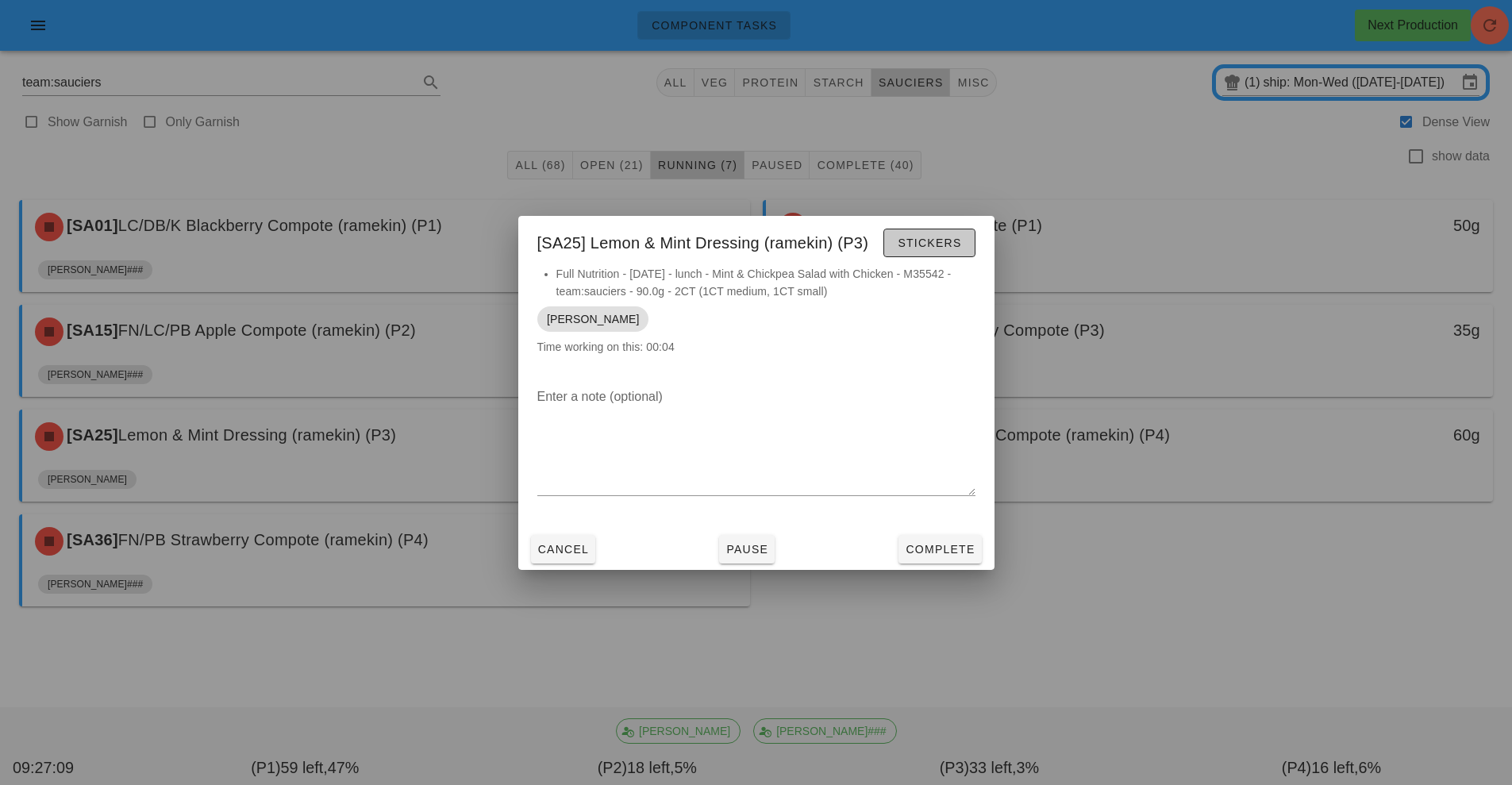
click at [921, 248] on span "Stickers" at bounding box center [929, 243] width 64 height 13
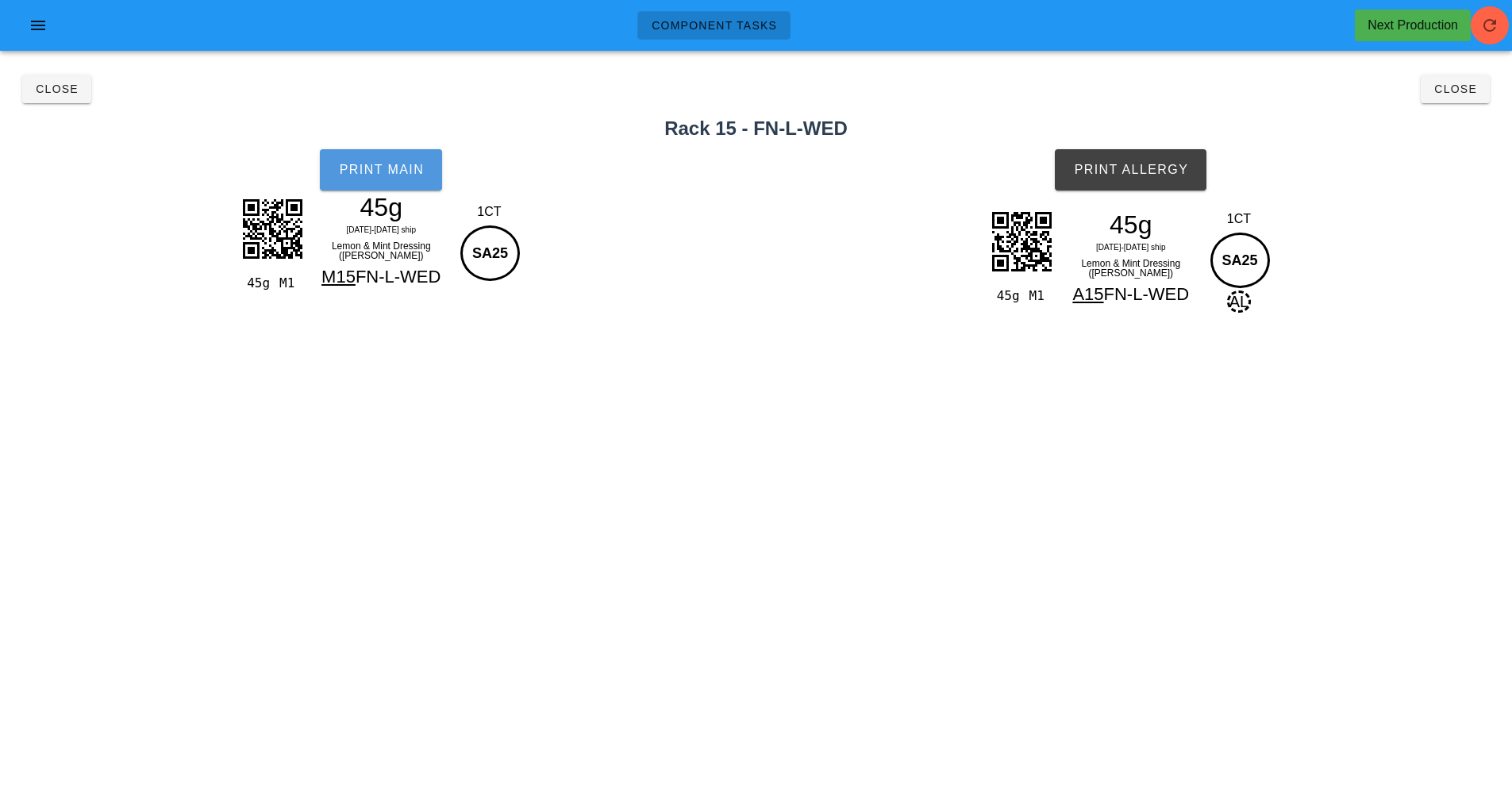
click at [395, 150] on button "Print Main" at bounding box center [381, 170] width 122 height 41
click at [1114, 155] on button "Print Allergy" at bounding box center [1130, 170] width 152 height 41
click at [1461, 89] on span "Close" at bounding box center [1455, 89] width 43 height 13
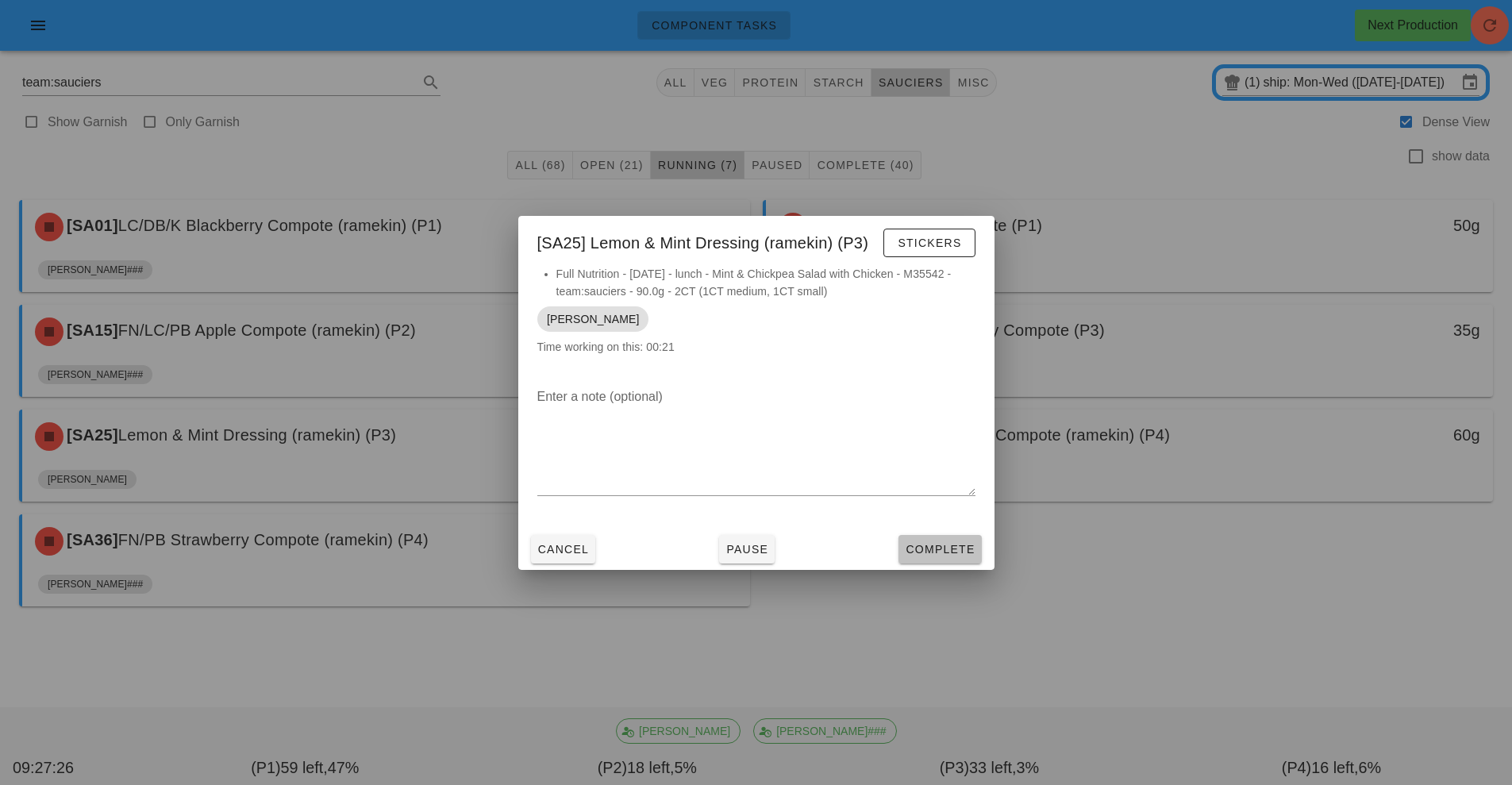
click at [932, 550] on span "Complete" at bounding box center [939, 550] width 70 height 13
